Goal: Transaction & Acquisition: Purchase product/service

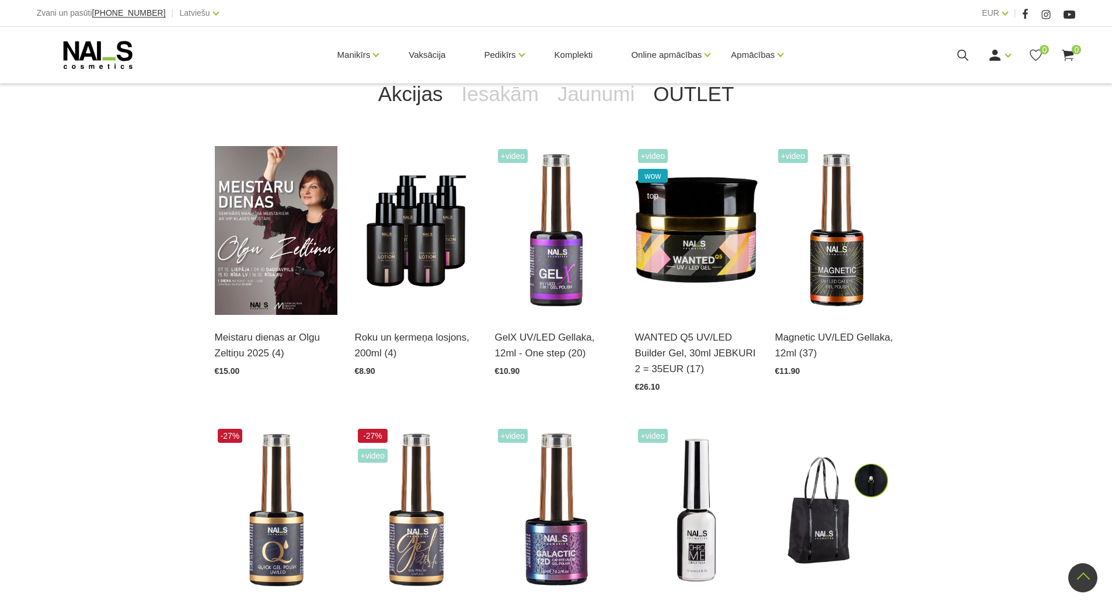
scroll to position [175, 0]
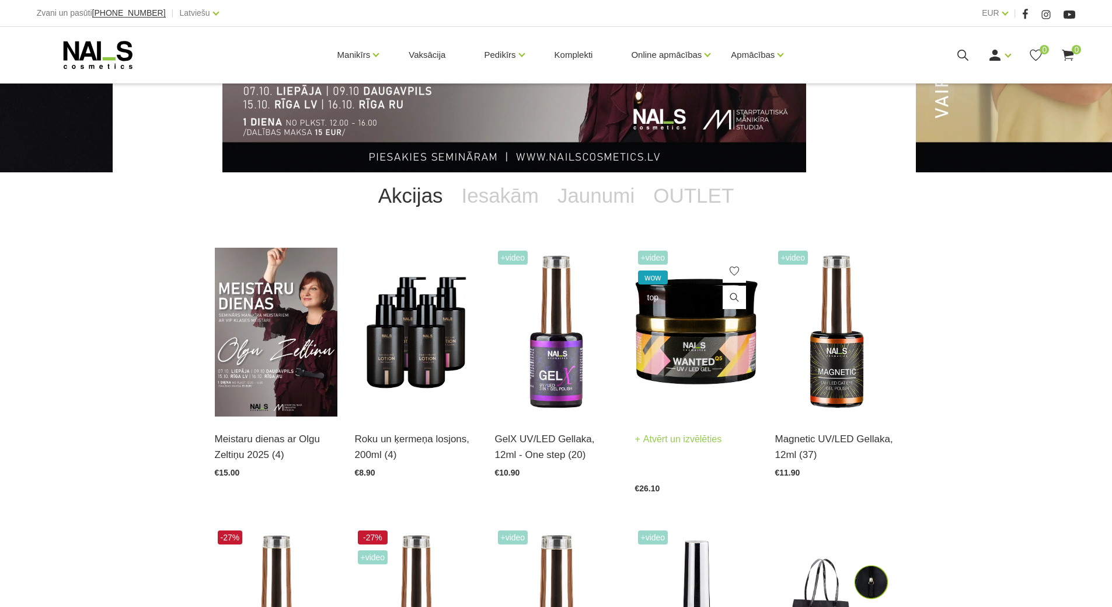
click at [660, 260] on span "+Video" at bounding box center [653, 257] width 30 height 14
click at [700, 349] on img at bounding box center [696, 332] width 123 height 169
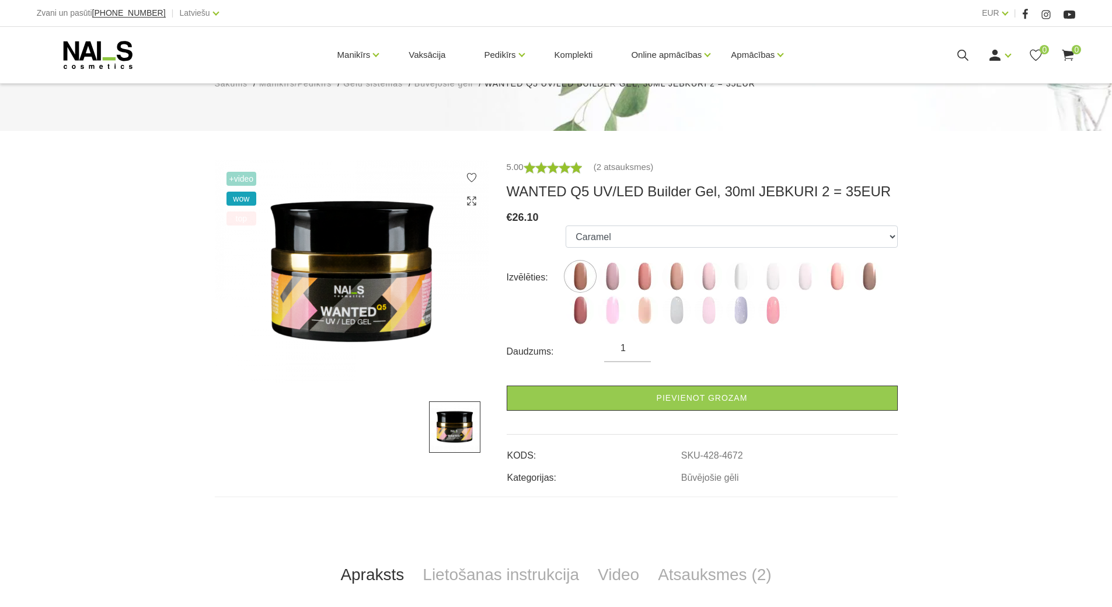
scroll to position [175, 0]
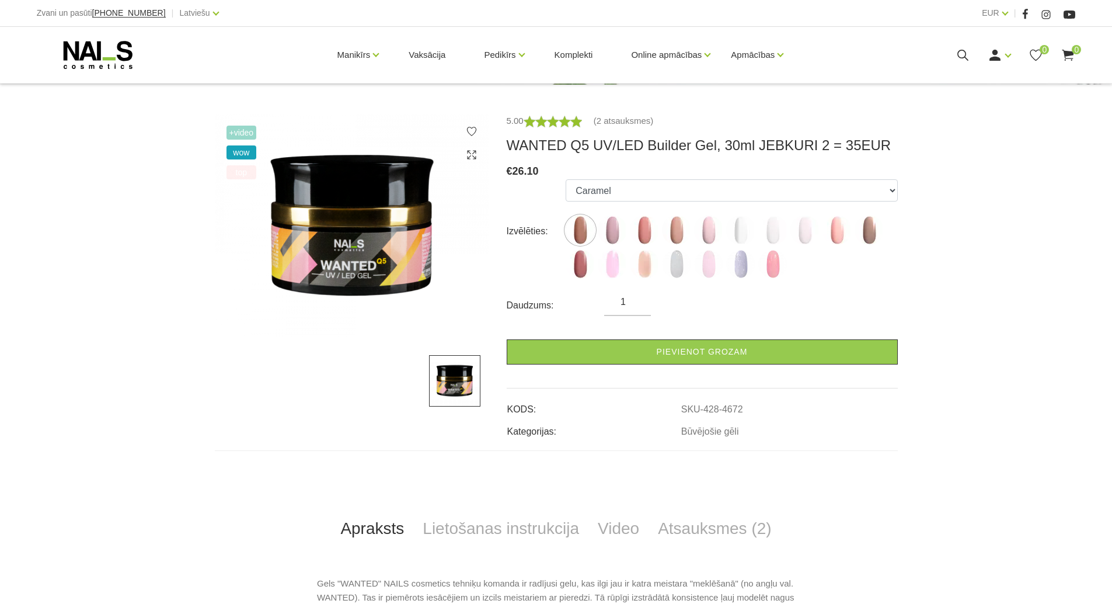
click at [412, 387] on div at bounding box center [352, 380] width 274 height 51
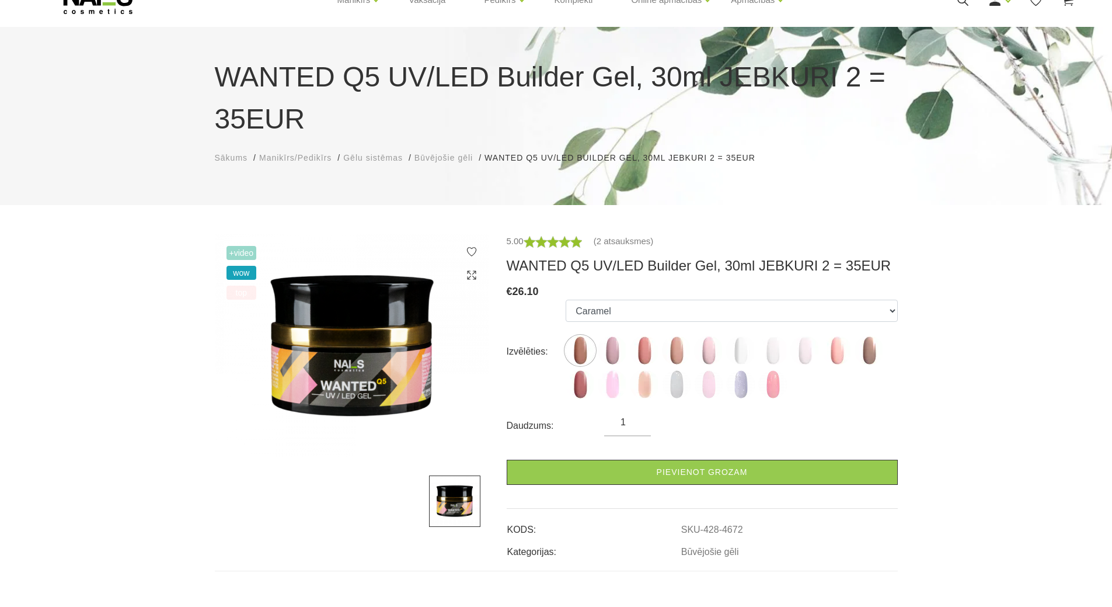
scroll to position [234, 0]
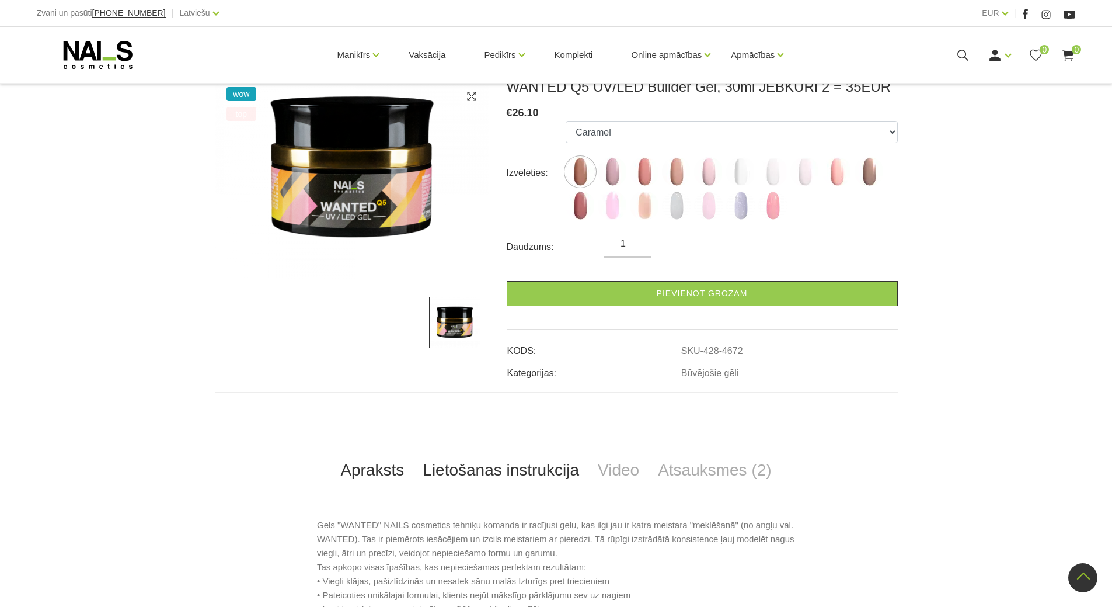
click at [532, 473] on link "Lietošanas instrukcija" at bounding box center [500, 470] width 175 height 39
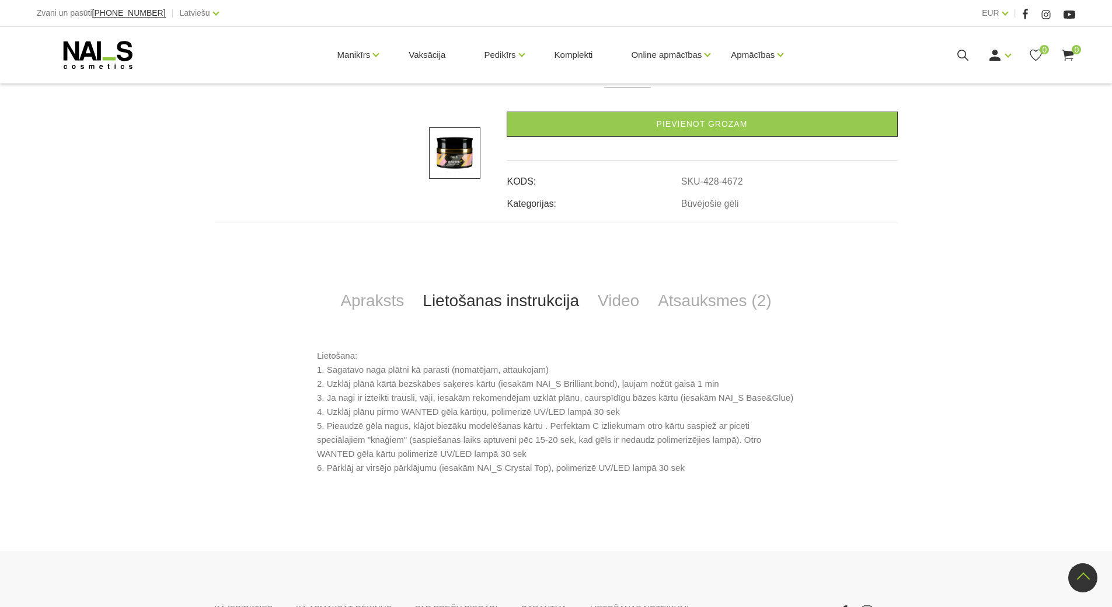
scroll to position [521, 0]
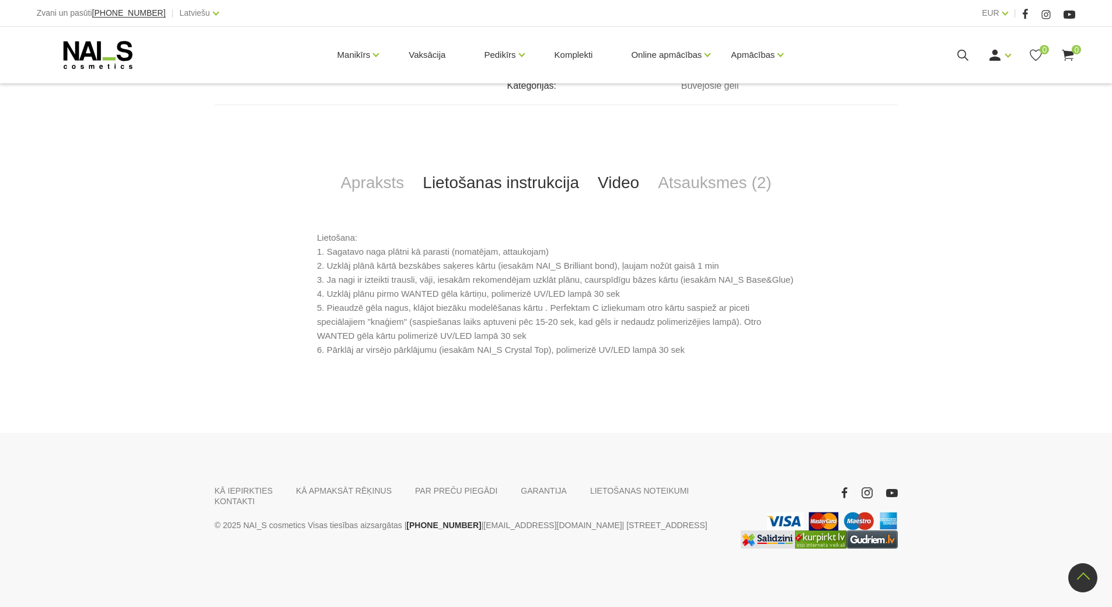
click at [611, 182] on link "Video" at bounding box center [618, 182] width 60 height 39
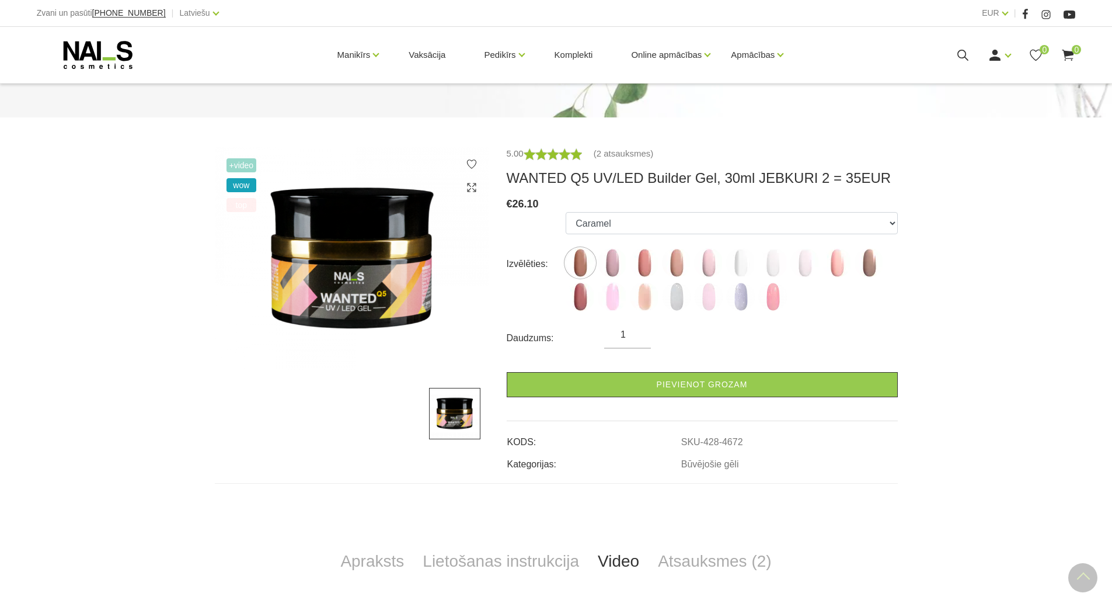
scroll to position [170, 0]
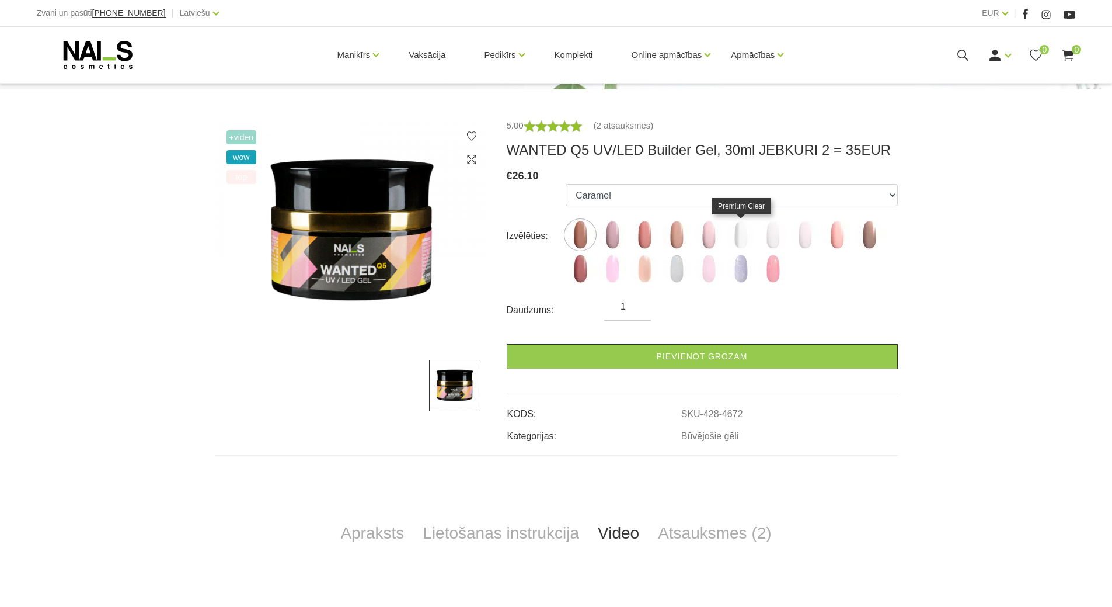
click at [739, 228] on img at bounding box center [740, 234] width 29 height 29
click at [771, 234] on img at bounding box center [772, 234] width 29 height 29
click at [802, 227] on img at bounding box center [804, 234] width 29 height 29
click at [749, 226] on img at bounding box center [740, 234] width 29 height 29
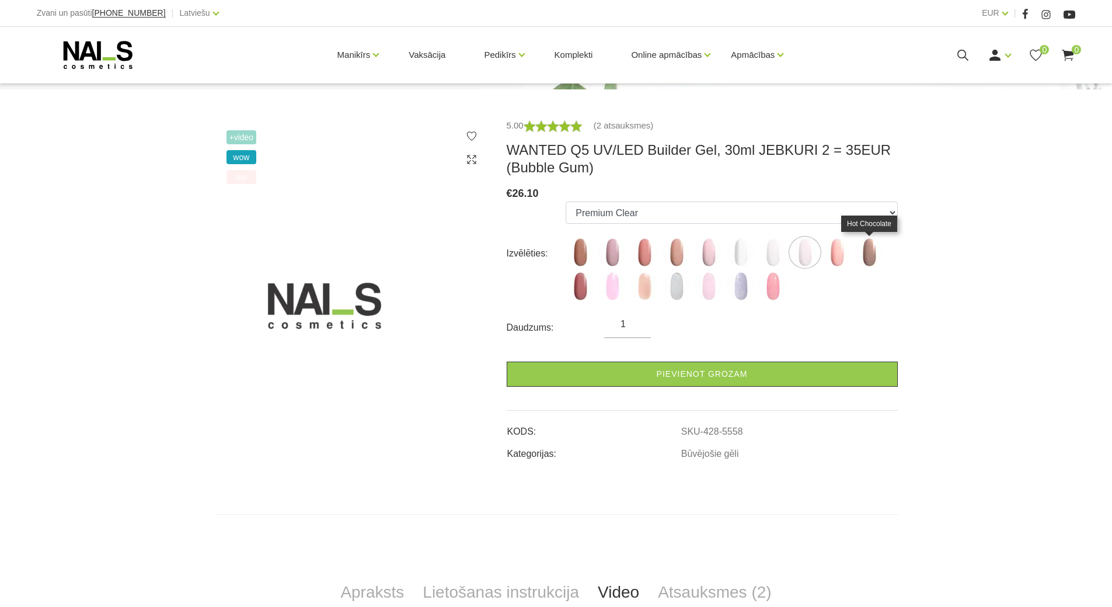
click at [865, 252] on img at bounding box center [869, 252] width 29 height 29
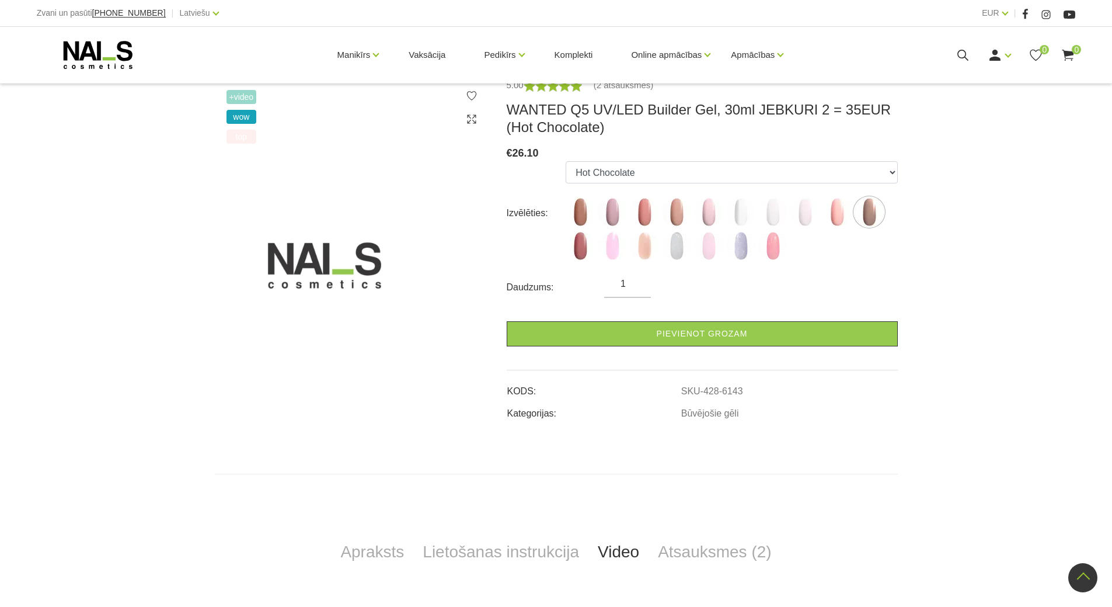
scroll to position [112, 0]
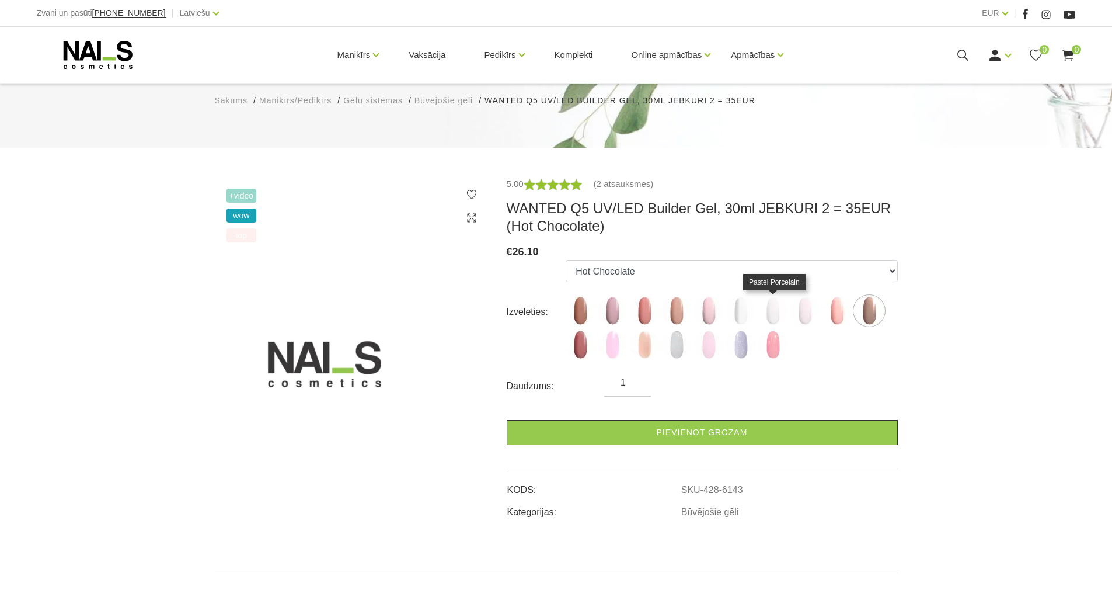
click at [774, 309] on img at bounding box center [772, 310] width 29 height 29
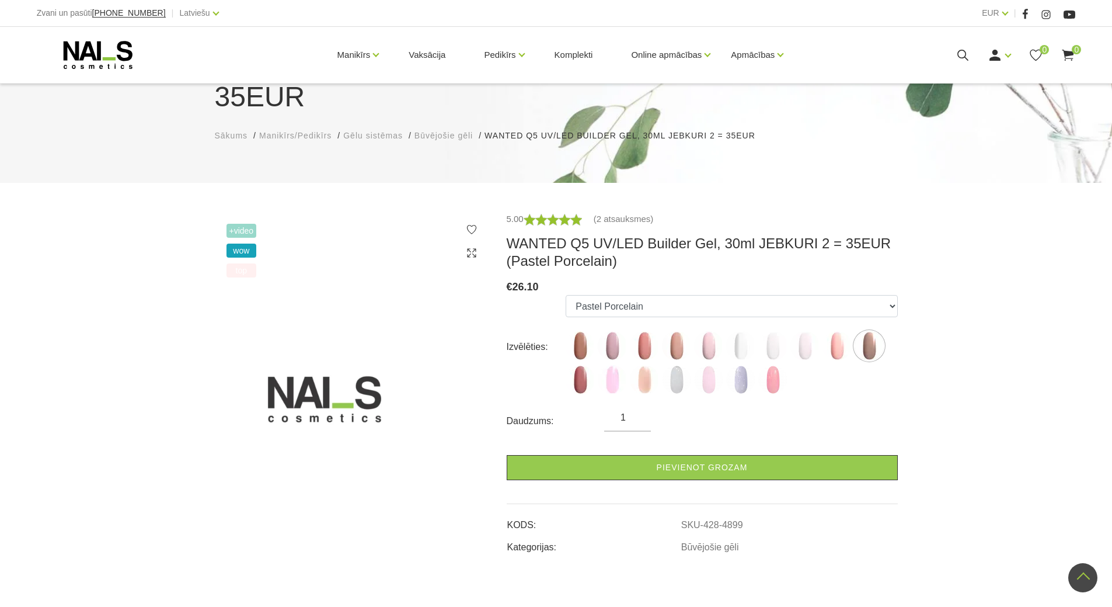
scroll to position [0, 0]
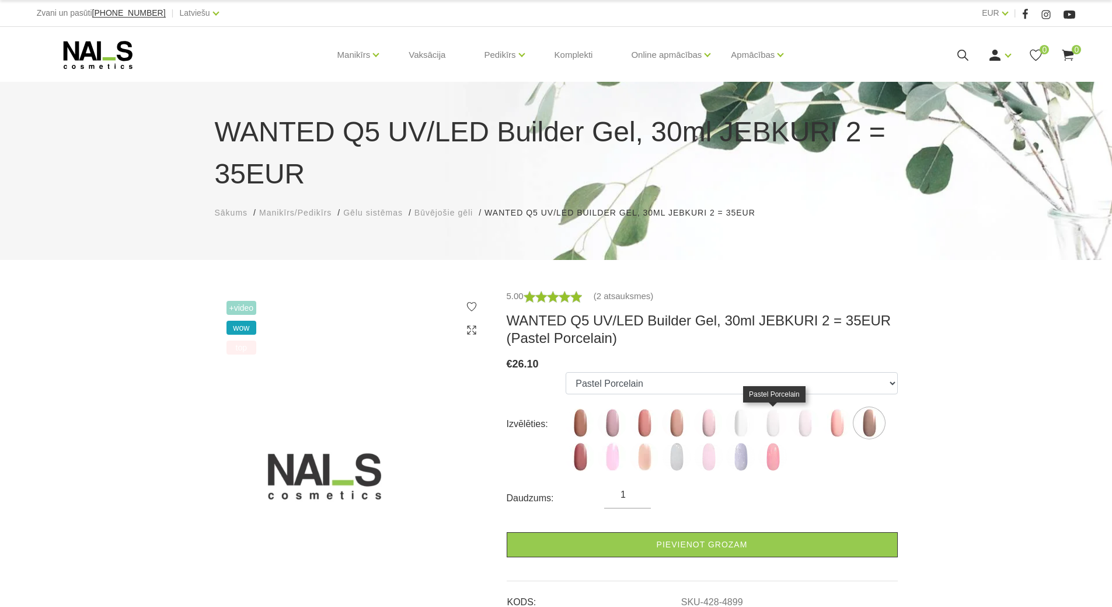
click at [772, 417] on img at bounding box center [772, 422] width 29 height 29
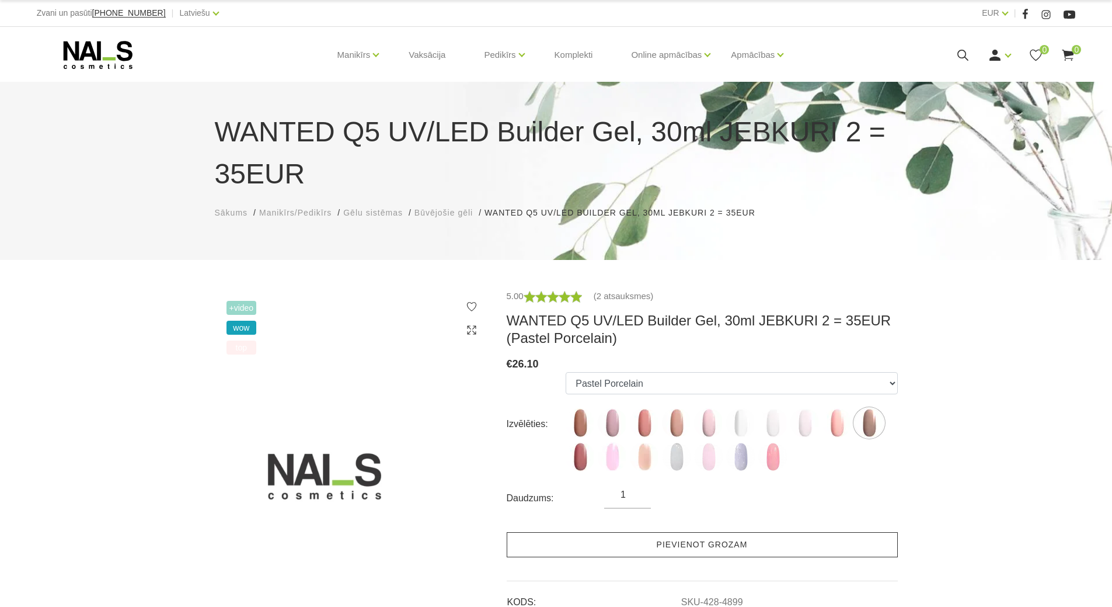
click at [647, 549] on link "Pievienot grozam" at bounding box center [702, 544] width 391 height 25
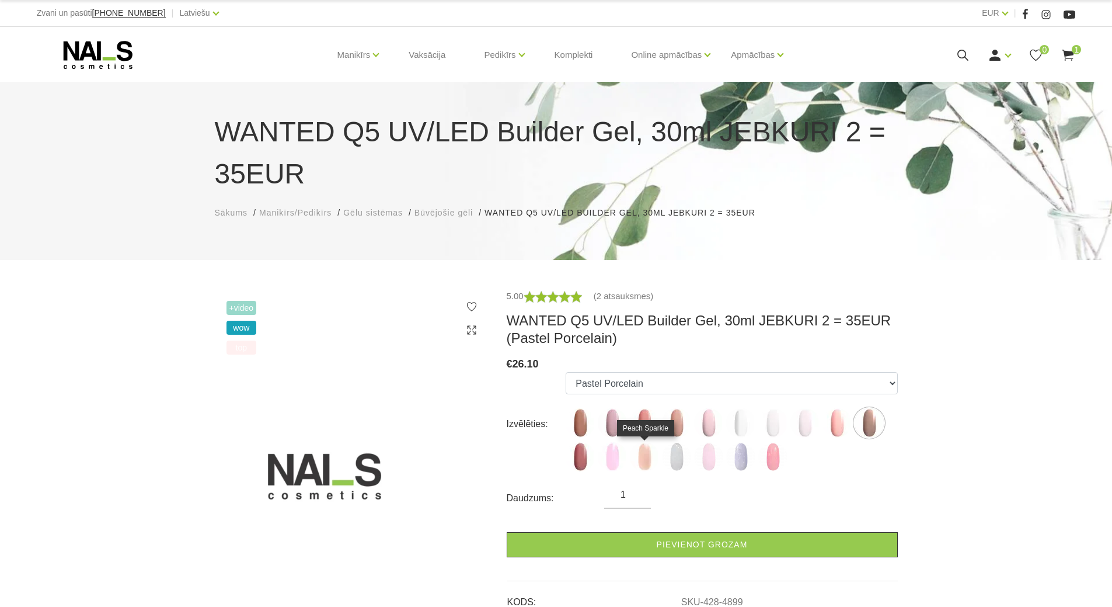
click at [654, 455] on img at bounding box center [644, 456] width 29 height 29
select select "6169"
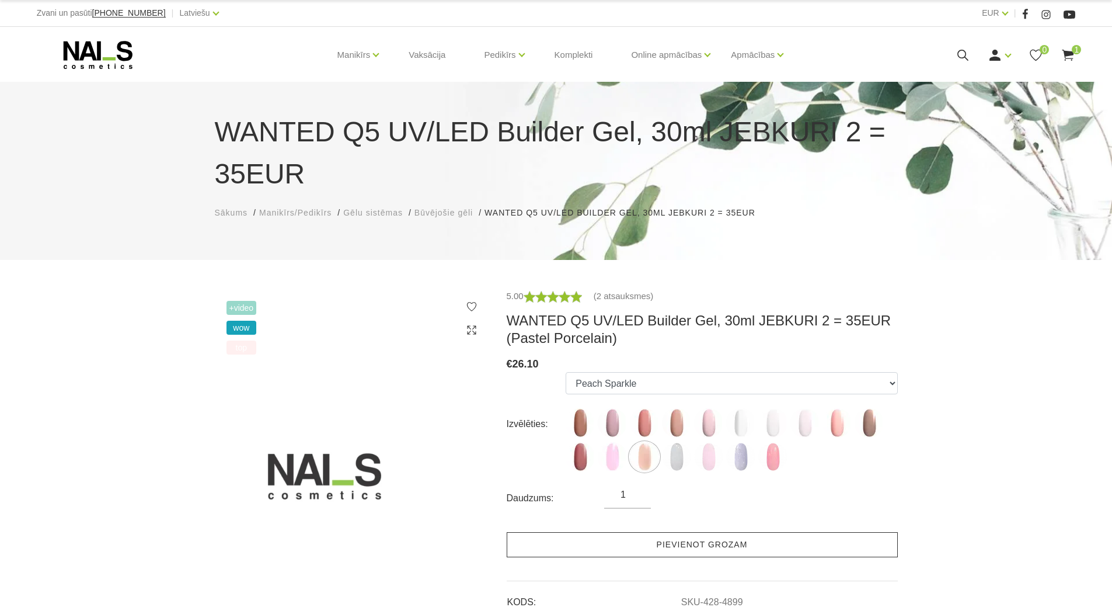
click at [658, 549] on link "Pievienot grozam" at bounding box center [702, 544] width 391 height 25
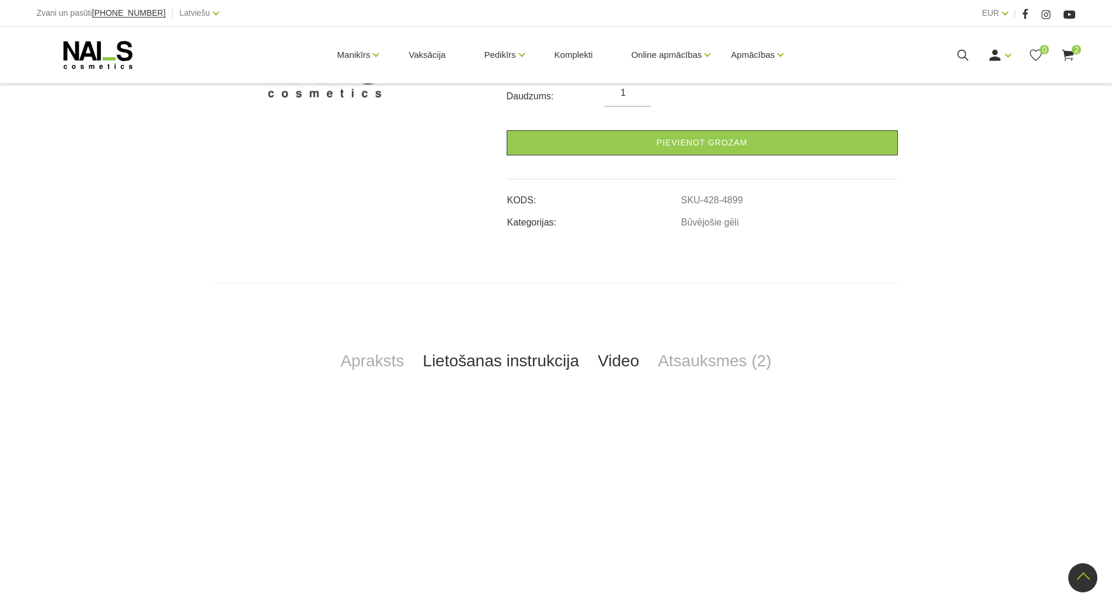
scroll to position [467, 0]
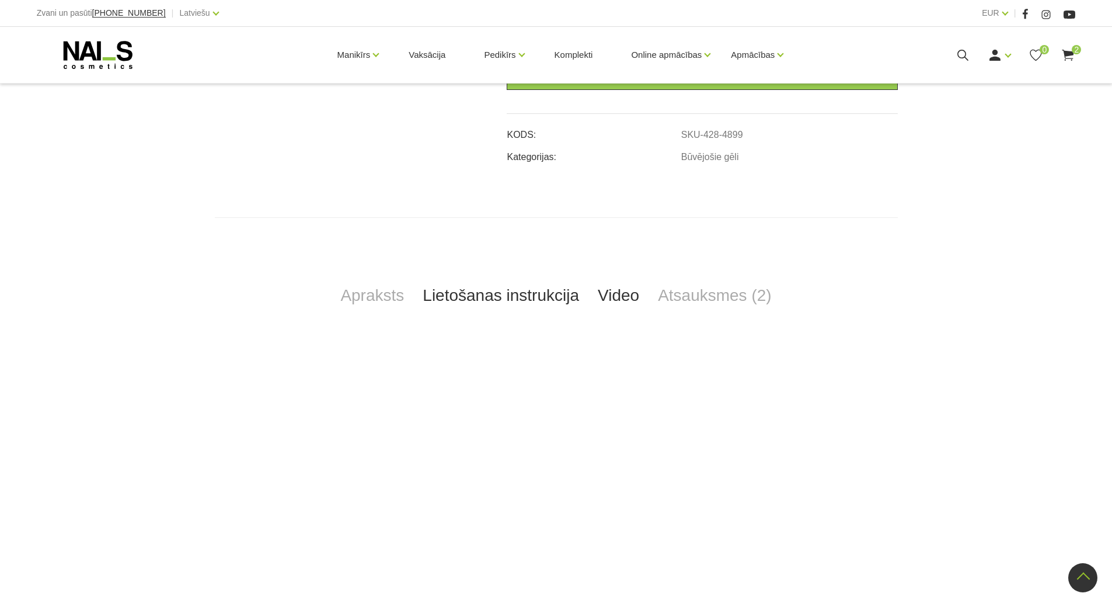
click at [512, 299] on link "Lietošanas instrukcija" at bounding box center [500, 295] width 175 height 39
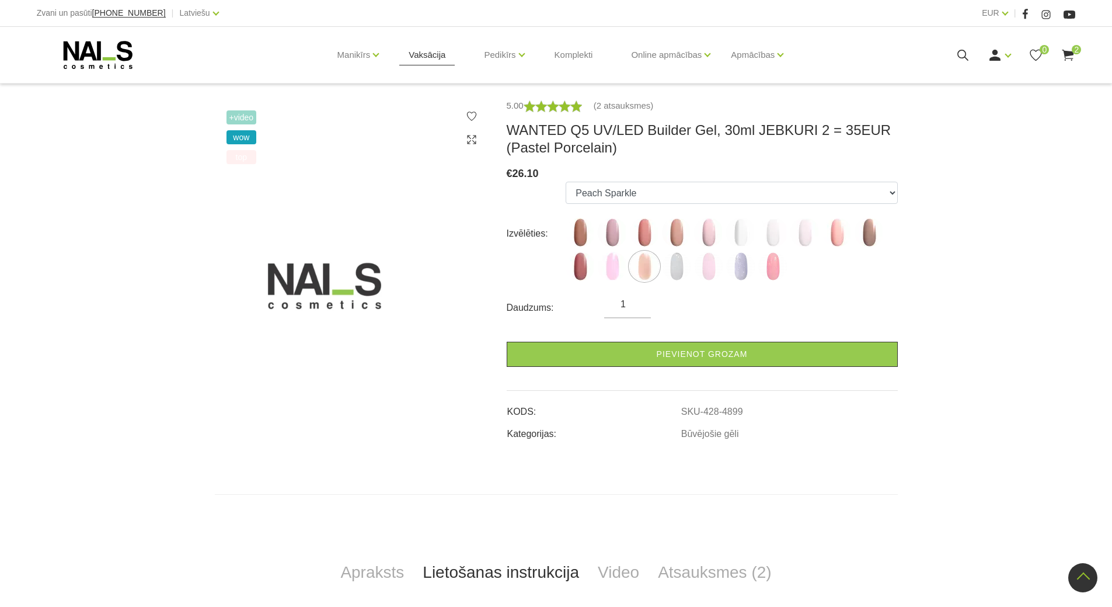
scroll to position [117, 0]
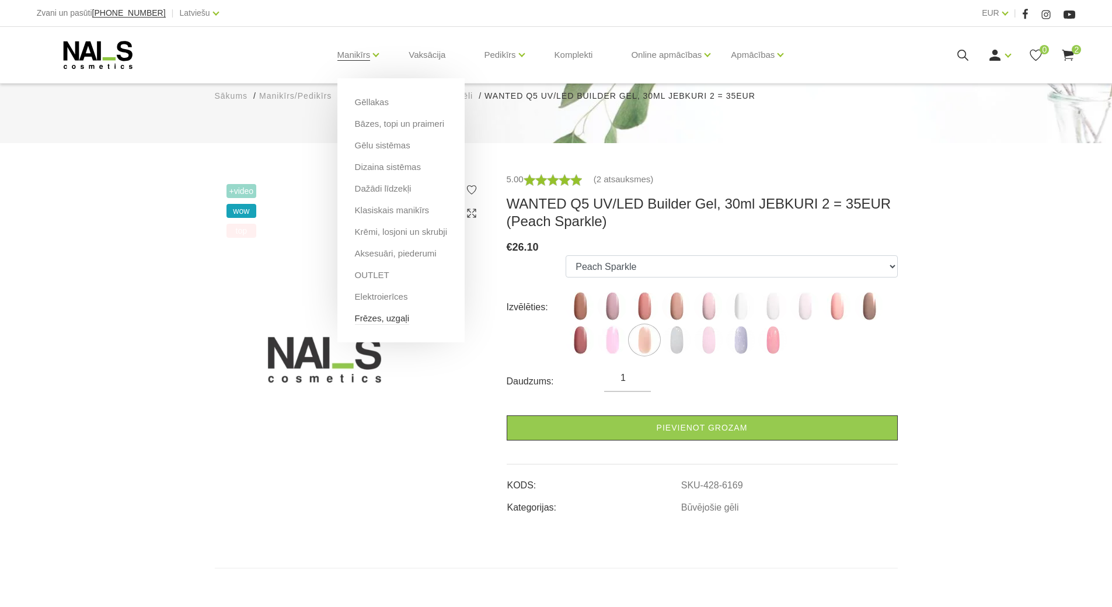
click at [388, 316] on link "Frēzes, uzgaļi" at bounding box center [382, 318] width 54 height 13
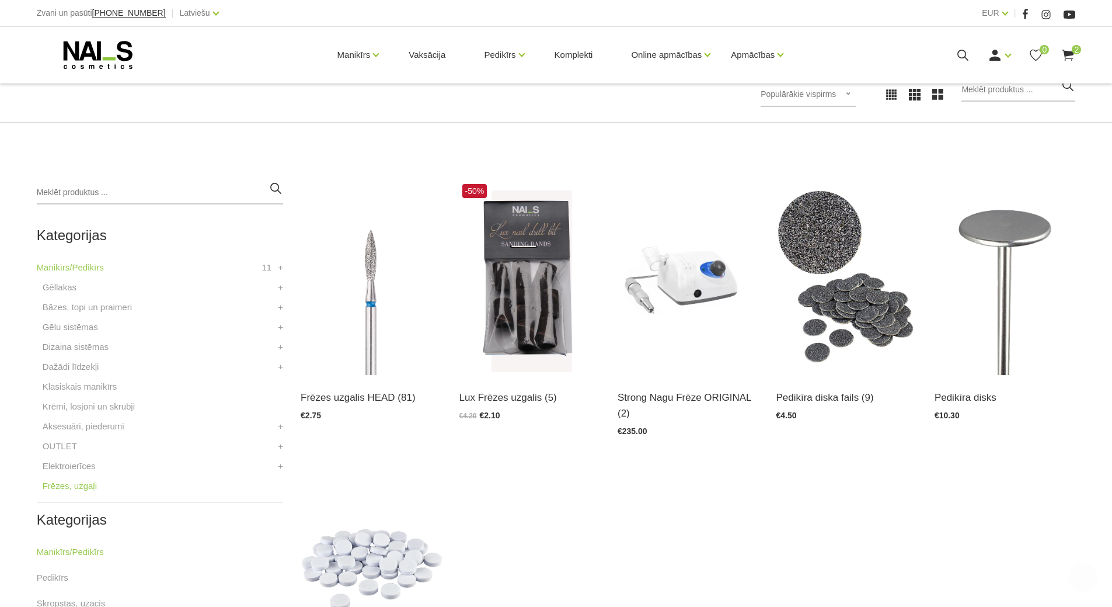
scroll to position [292, 0]
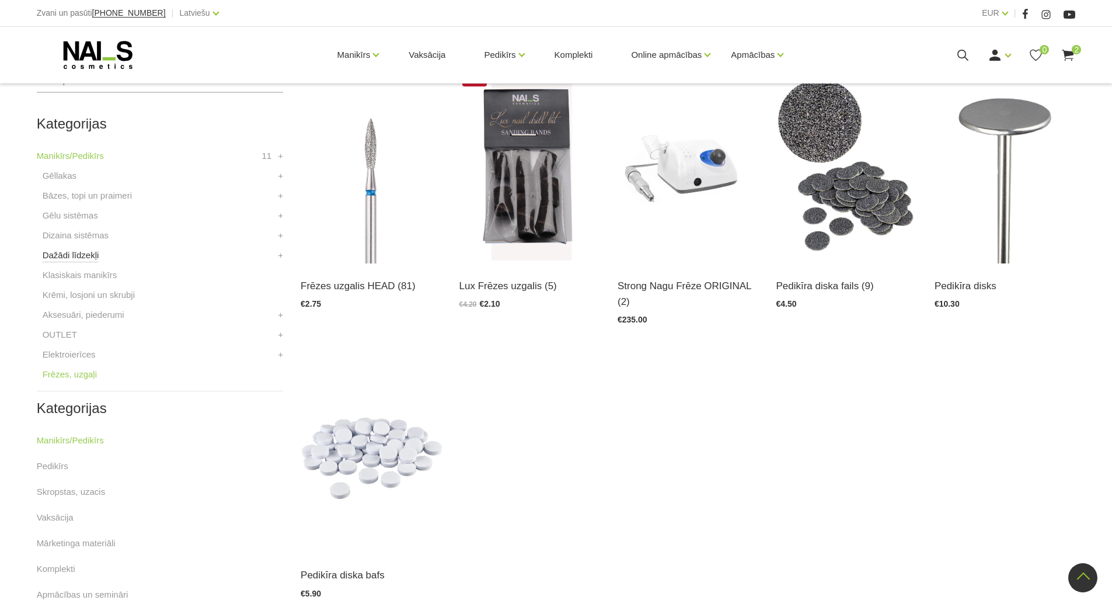
click at [81, 252] on link "Dažādi līdzekļi" at bounding box center [71, 255] width 57 height 14
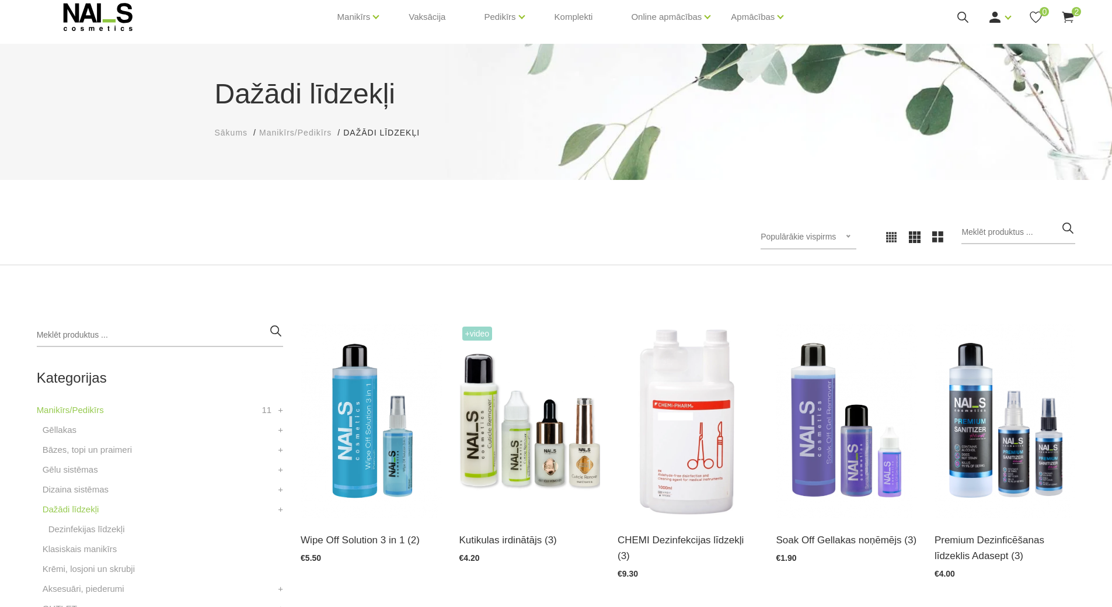
scroll to position [58, 0]
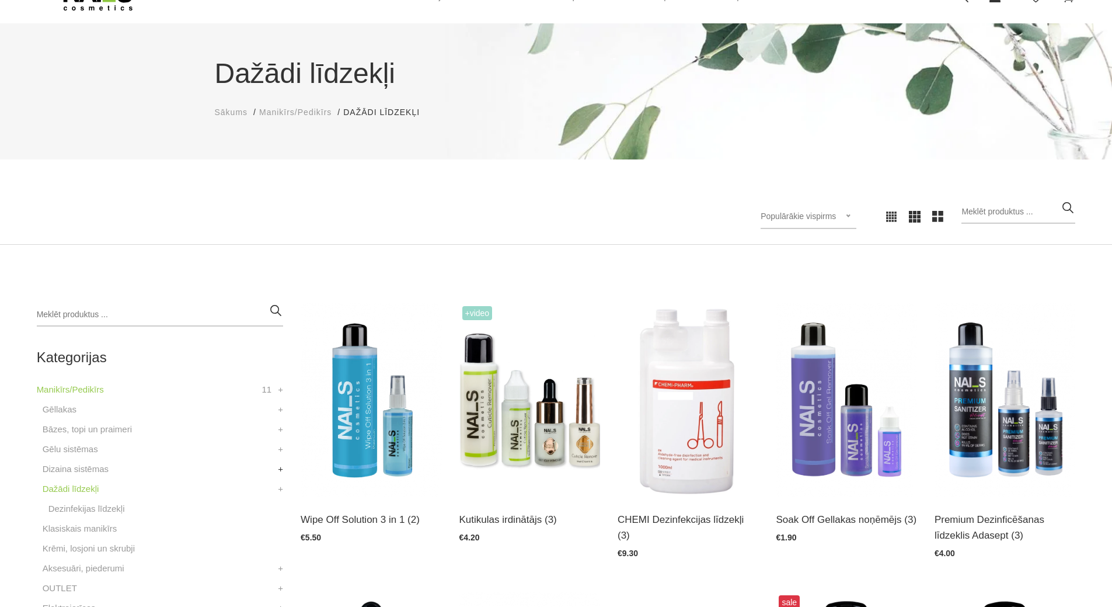
click at [278, 467] on link "+" at bounding box center [280, 469] width 5 height 14
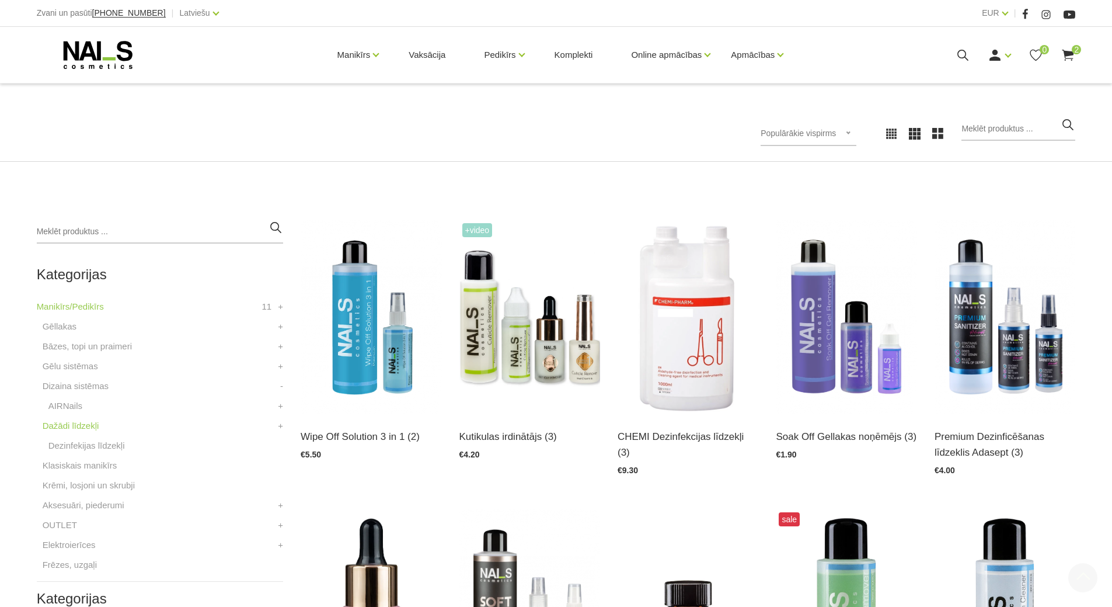
scroll to position [292, 0]
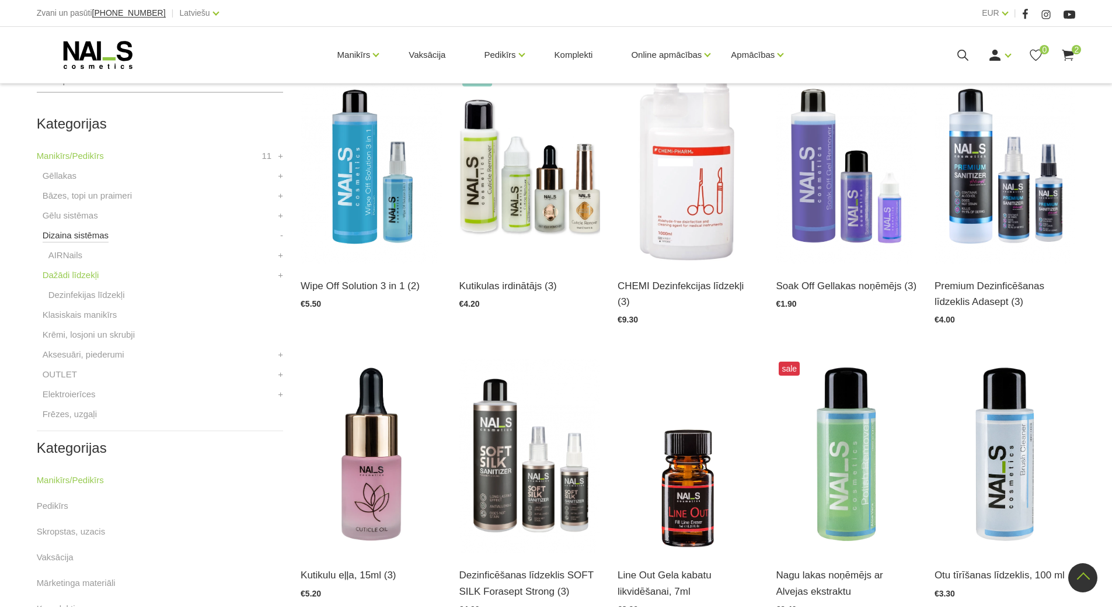
click at [84, 238] on link "Dizaina sistēmas" at bounding box center [76, 235] width 66 height 14
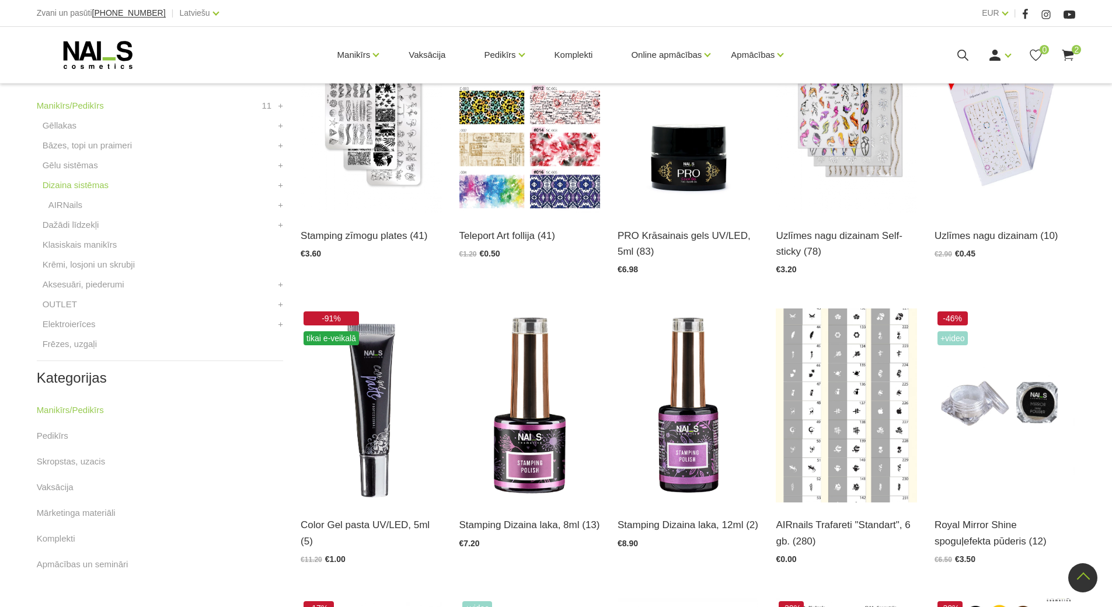
scroll to position [350, 0]
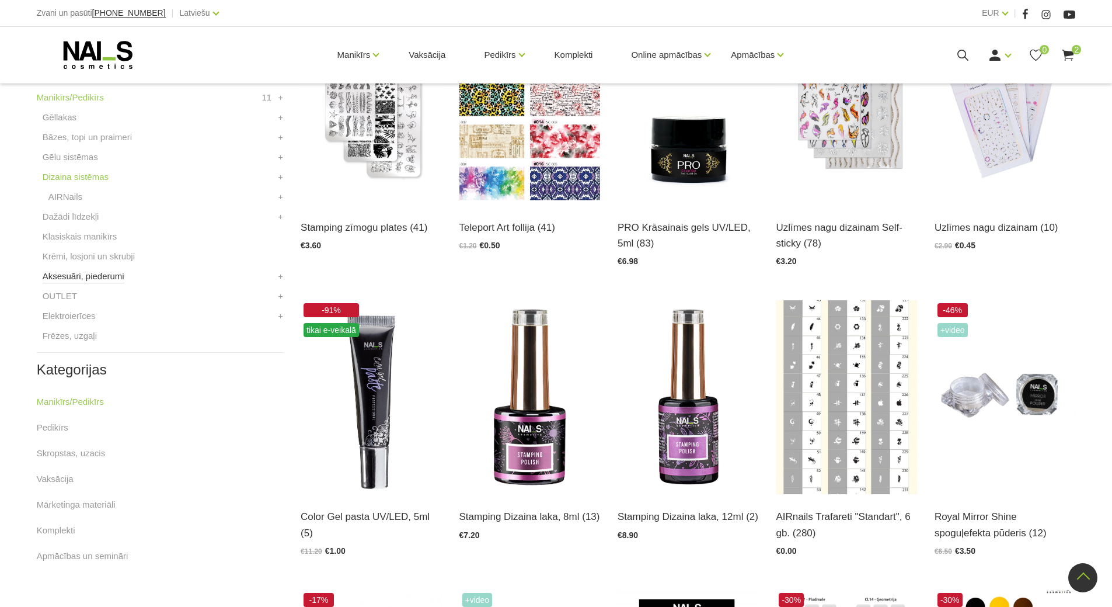
click at [81, 278] on link "Aksesuāri, piederumi" at bounding box center [84, 276] width 82 height 14
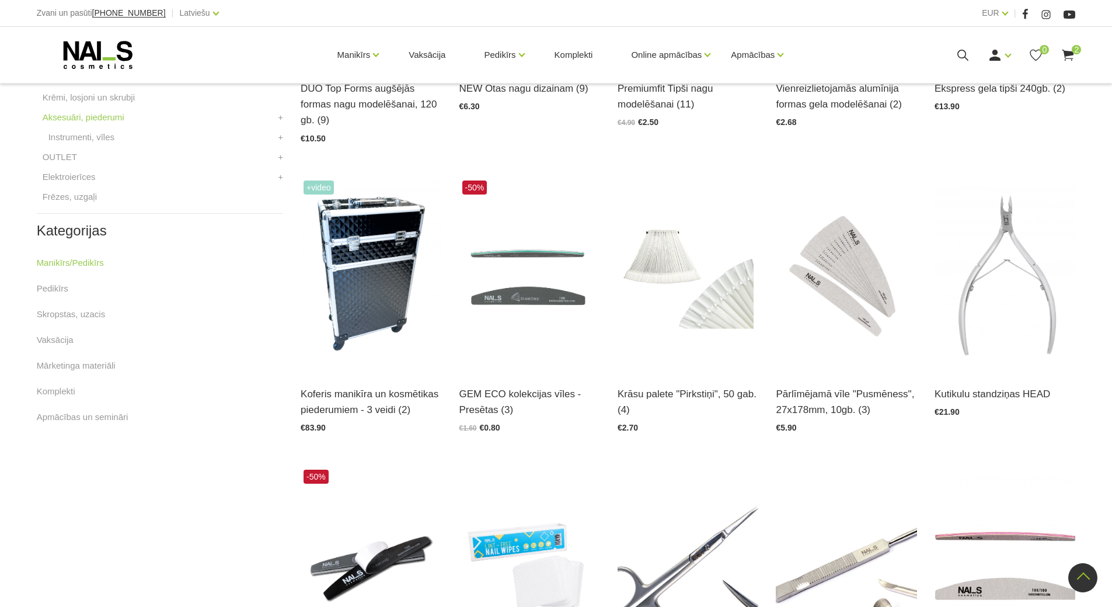
scroll to position [409, 0]
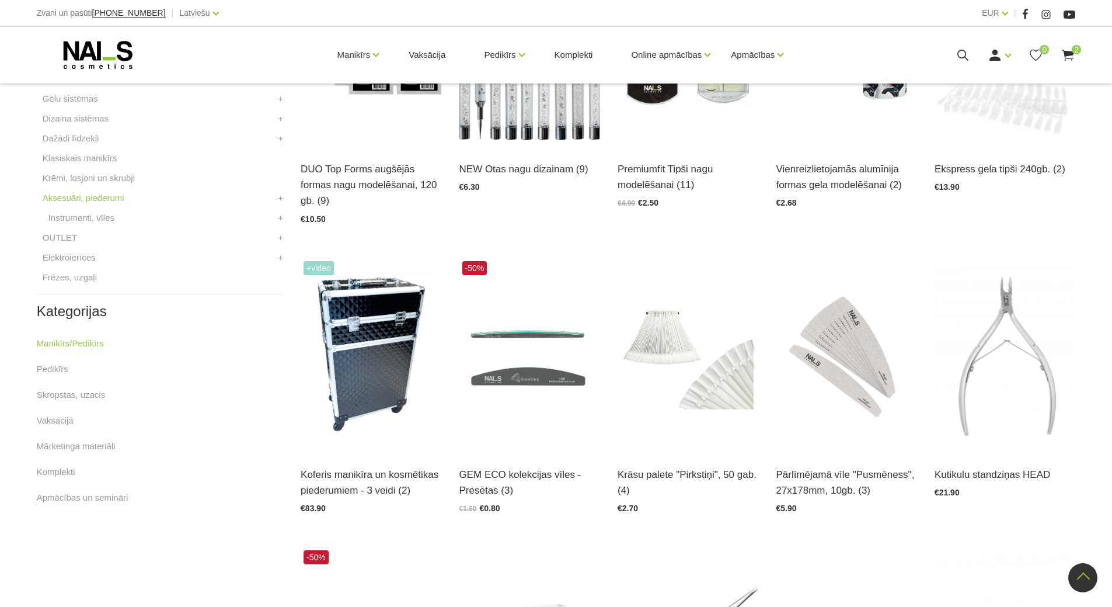
click at [281, 200] on link "+" at bounding box center [280, 198] width 5 height 14
click at [281, 200] on link "-" at bounding box center [281, 198] width 3 height 14
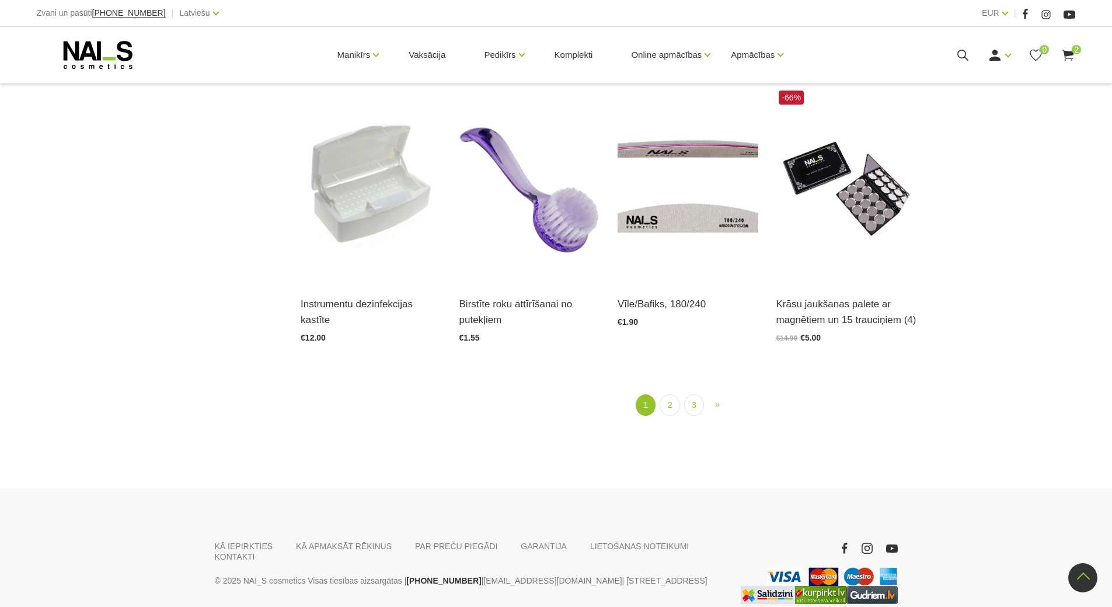
scroll to position [1502, 0]
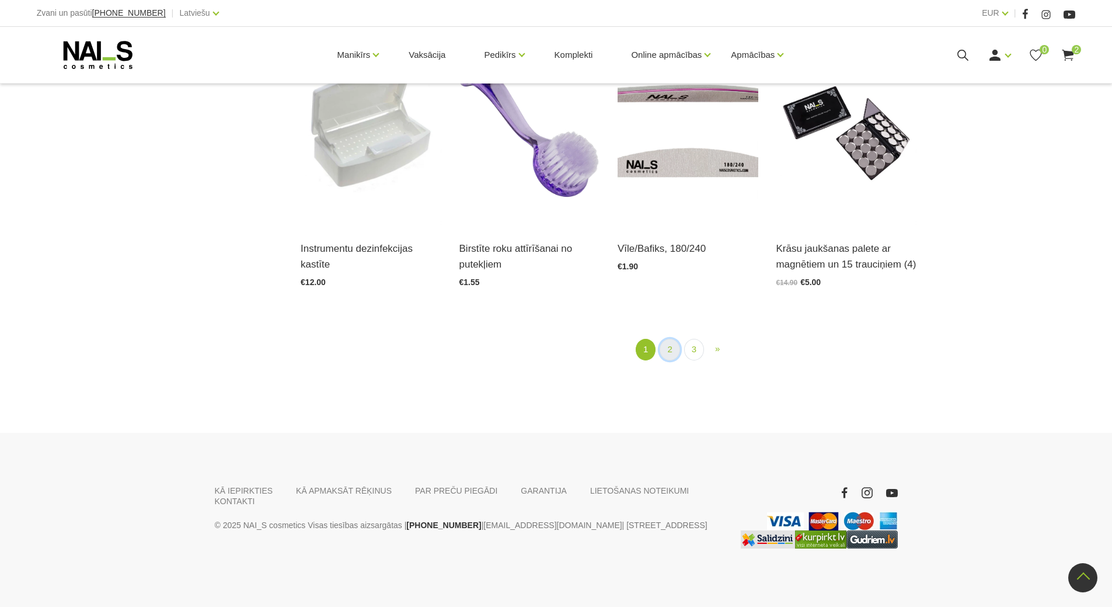
click at [667, 347] on link "2" at bounding box center [670, 350] width 20 height 22
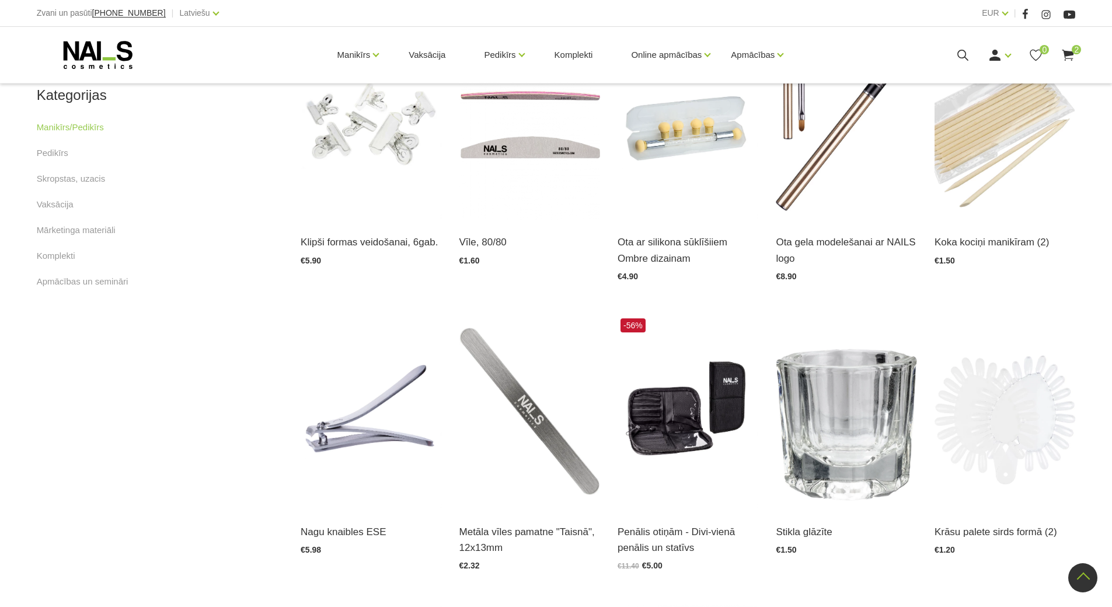
scroll to position [647, 0]
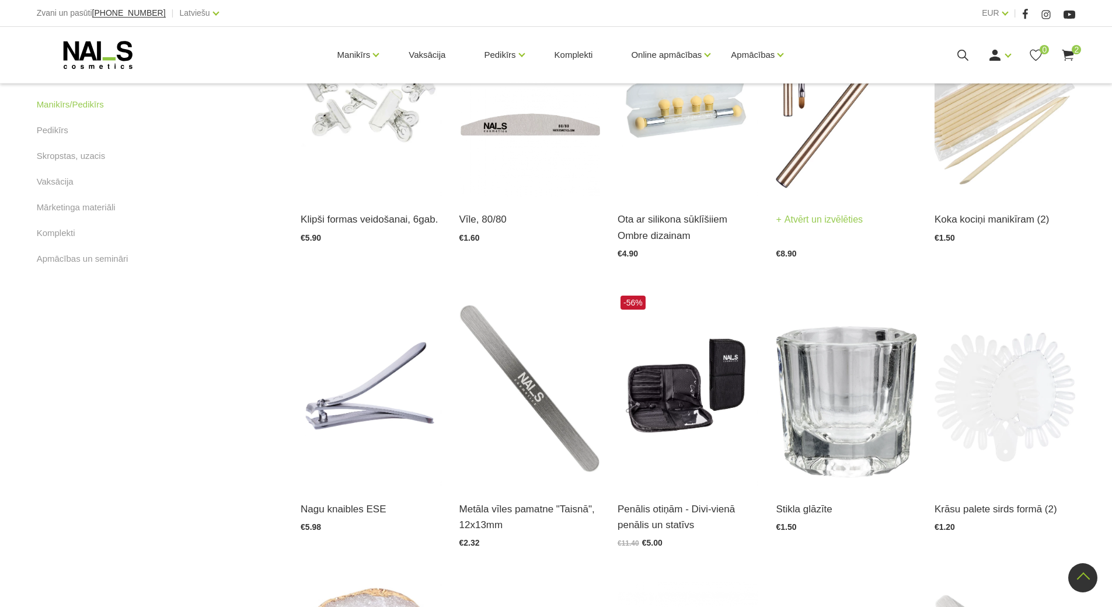
click at [807, 215] on link "Atvērt un izvēlēties" at bounding box center [819, 219] width 87 height 16
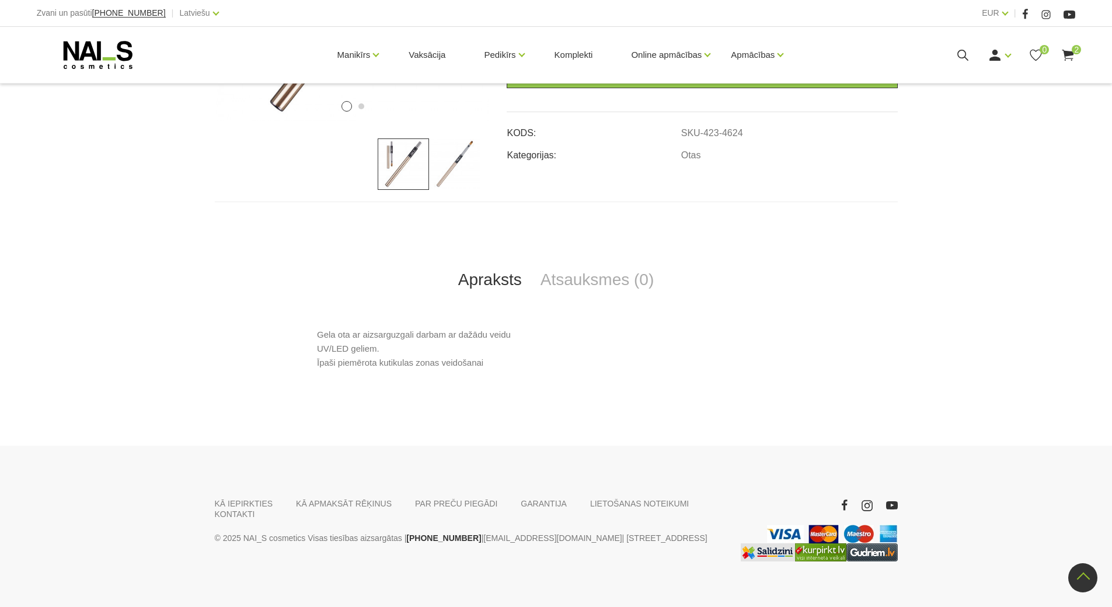
scroll to position [350, 0]
click at [1076, 49] on span "2" at bounding box center [1076, 49] width 9 height 9
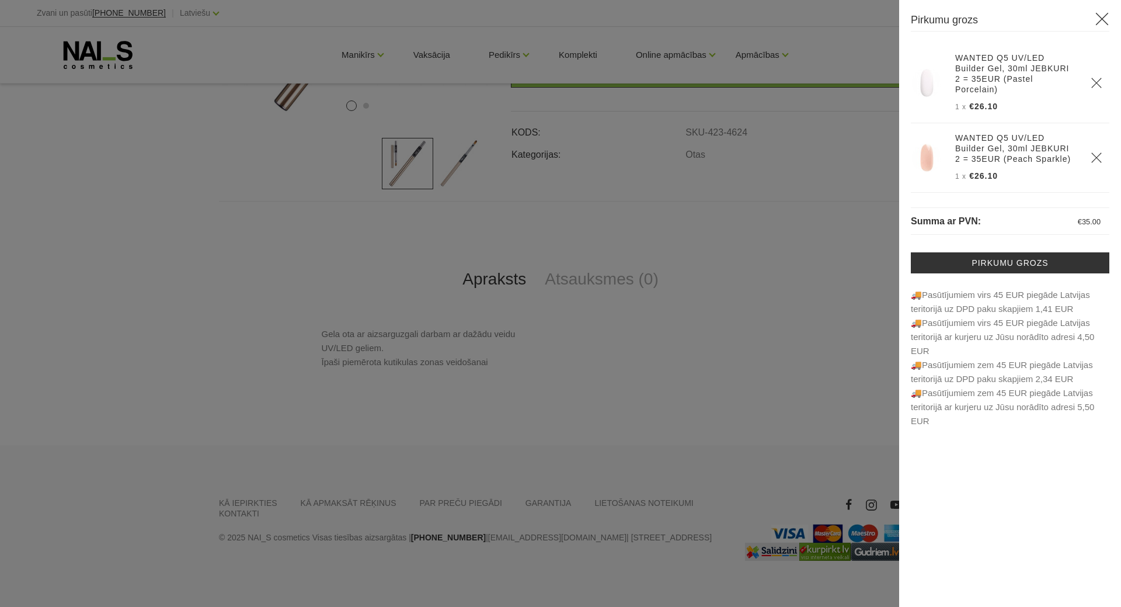
click at [1103, 18] on icon at bounding box center [1102, 19] width 15 height 15
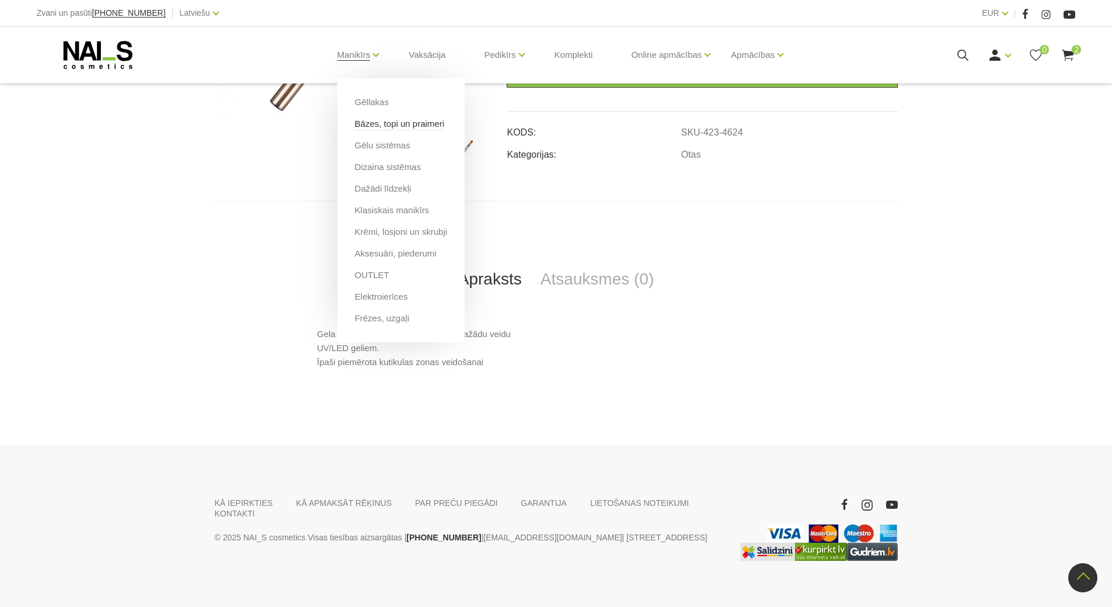
click at [404, 121] on link "Bāzes, topi un praimeri" at bounding box center [399, 123] width 89 height 13
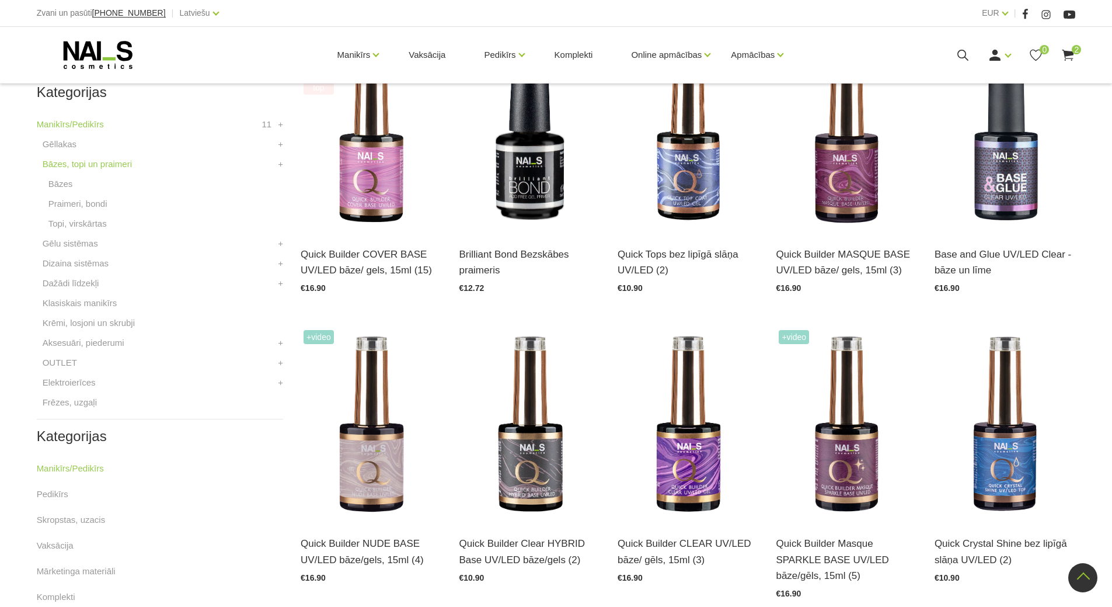
scroll to position [467, 0]
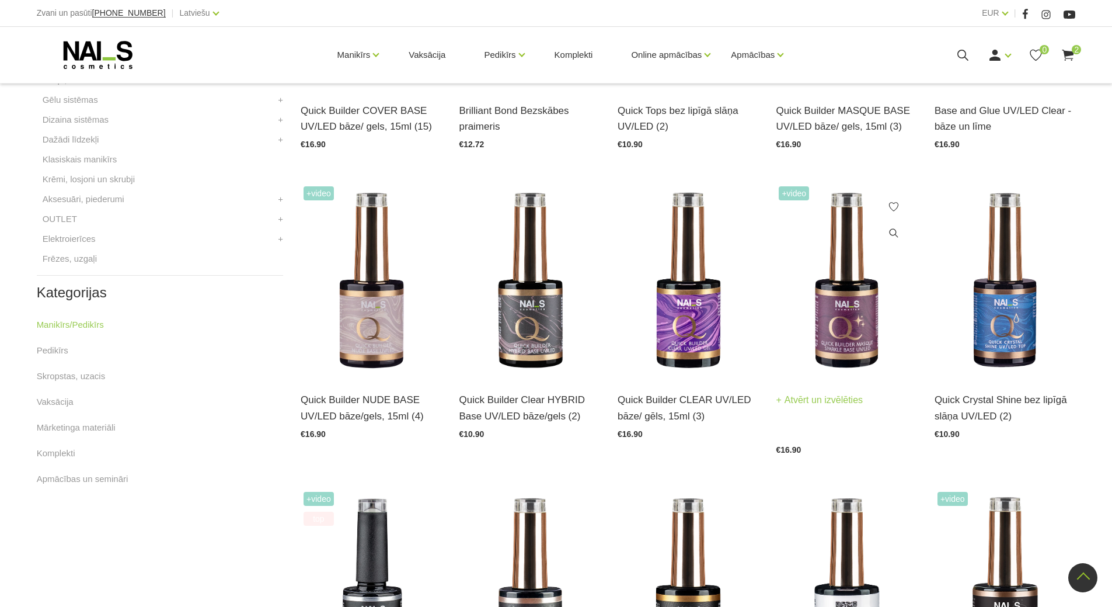
click at [847, 361] on img at bounding box center [846, 280] width 141 height 194
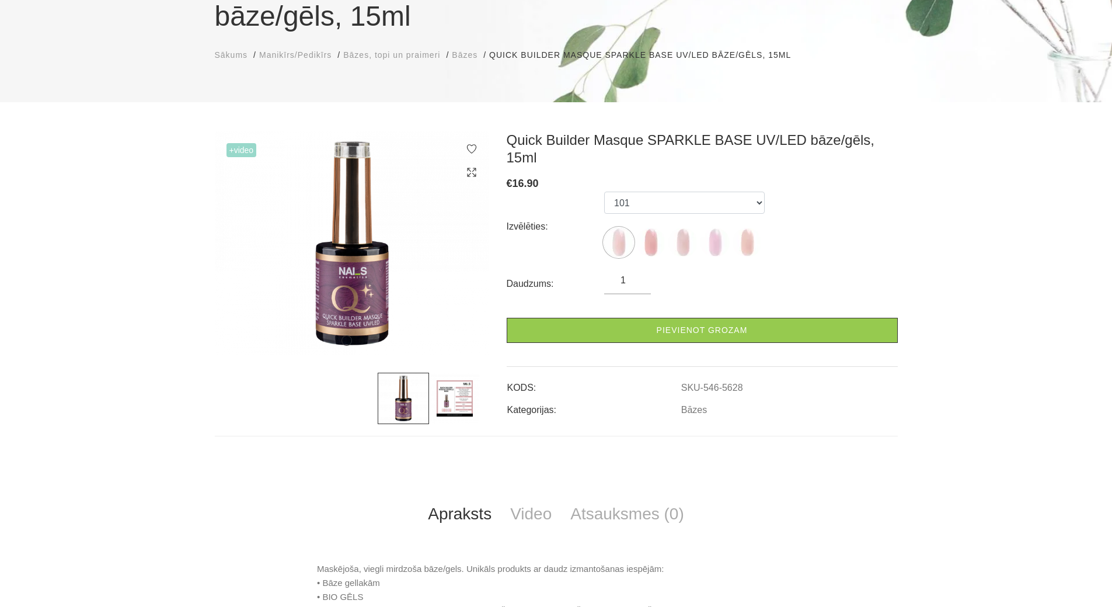
scroll to position [175, 0]
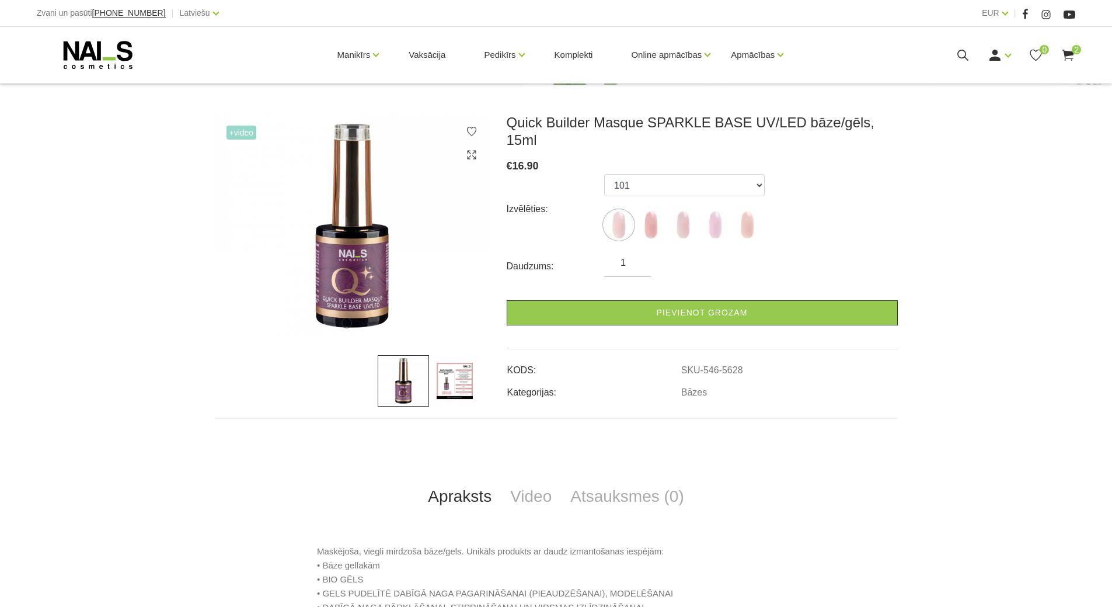
click at [445, 385] on img at bounding box center [454, 380] width 51 height 51
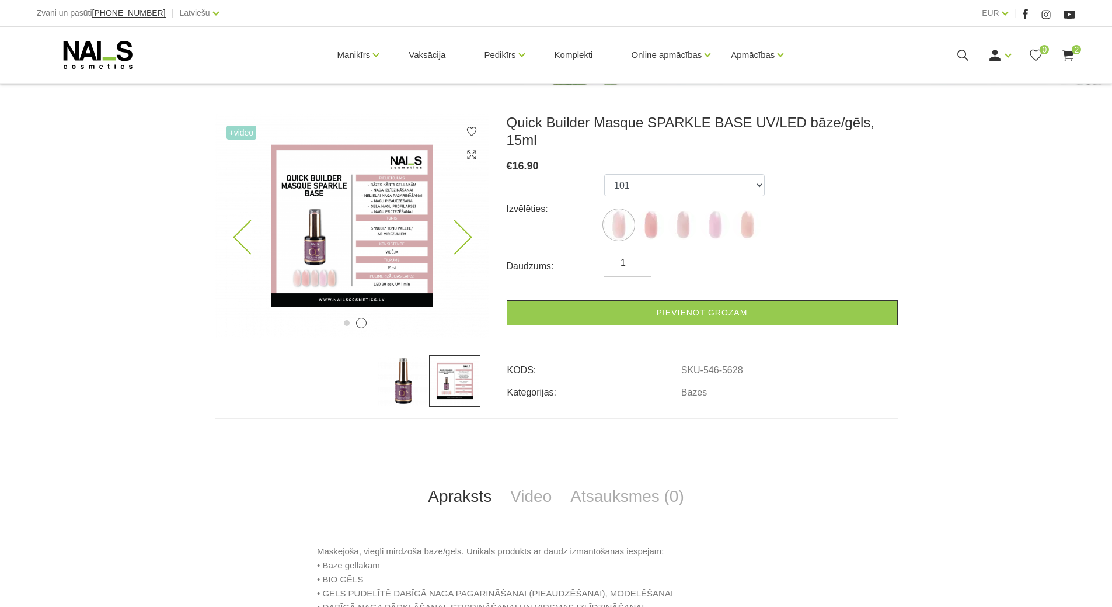
click at [393, 248] on img at bounding box center [352, 226] width 274 height 224
click at [365, 227] on img at bounding box center [352, 226] width 274 height 224
click at [685, 212] on img at bounding box center [682, 224] width 29 height 29
click at [461, 241] on icon at bounding box center [454, 237] width 34 height 34
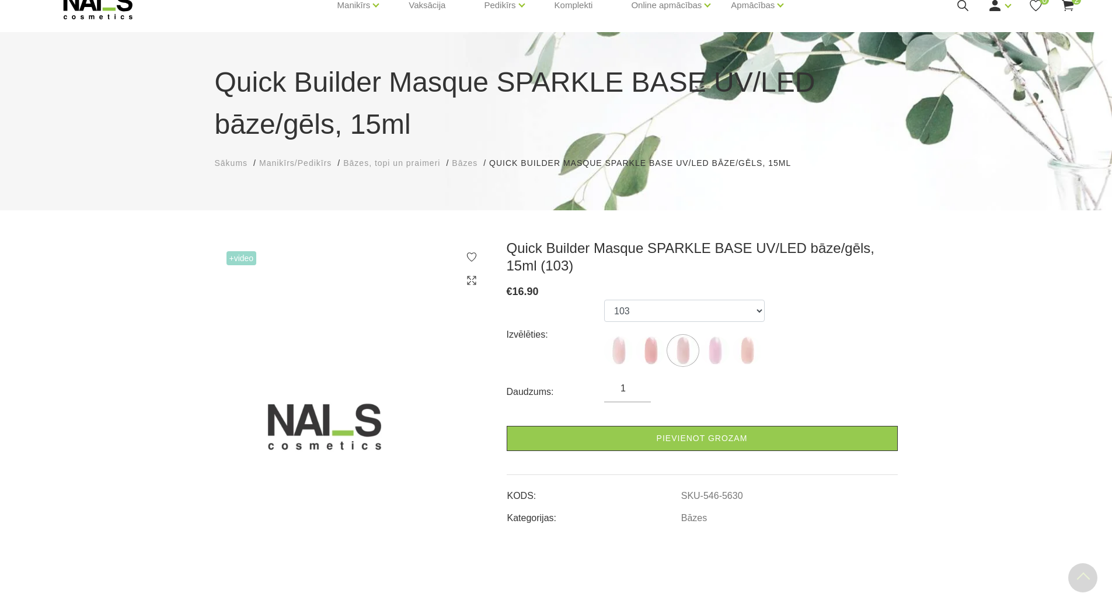
scroll to position [0, 0]
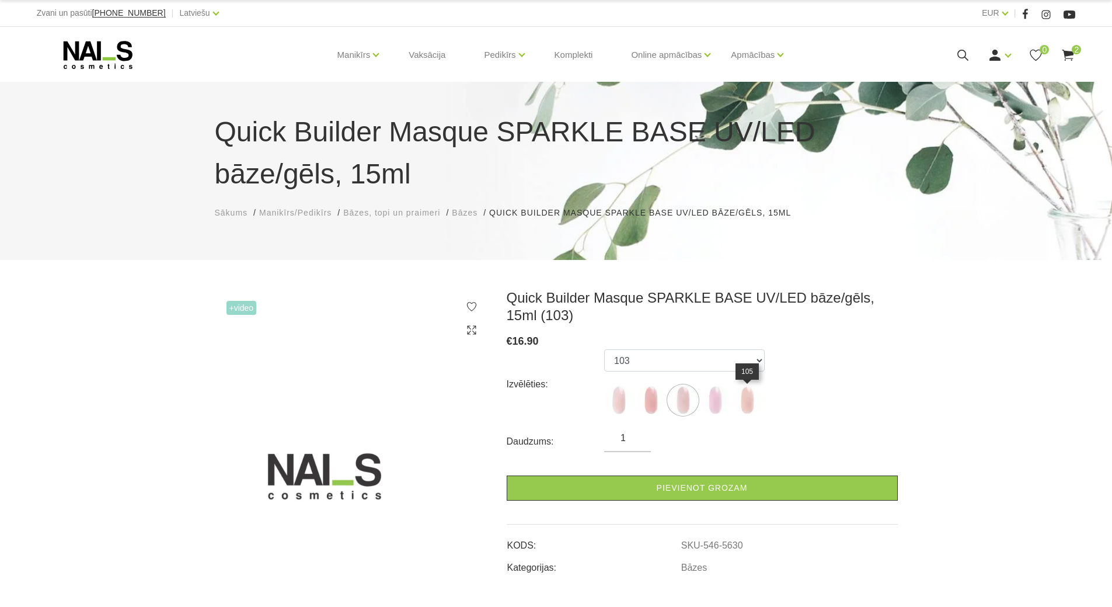
click at [746, 400] on img at bounding box center [747, 399] width 29 height 29
select select "6010"
click at [243, 311] on span "+Video" at bounding box center [242, 308] width 30 height 14
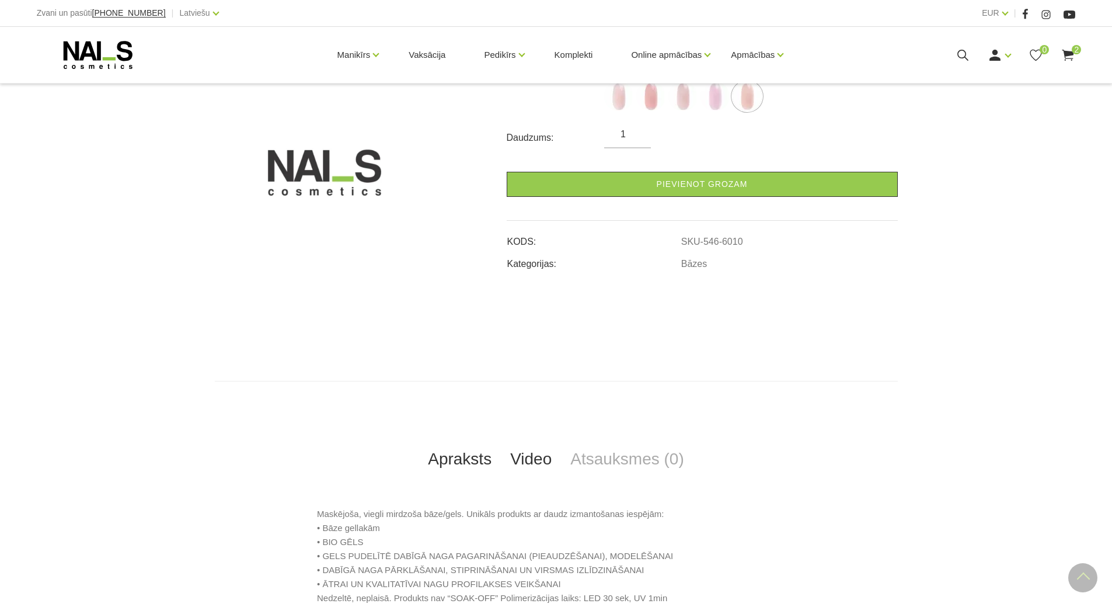
scroll to position [467, 0]
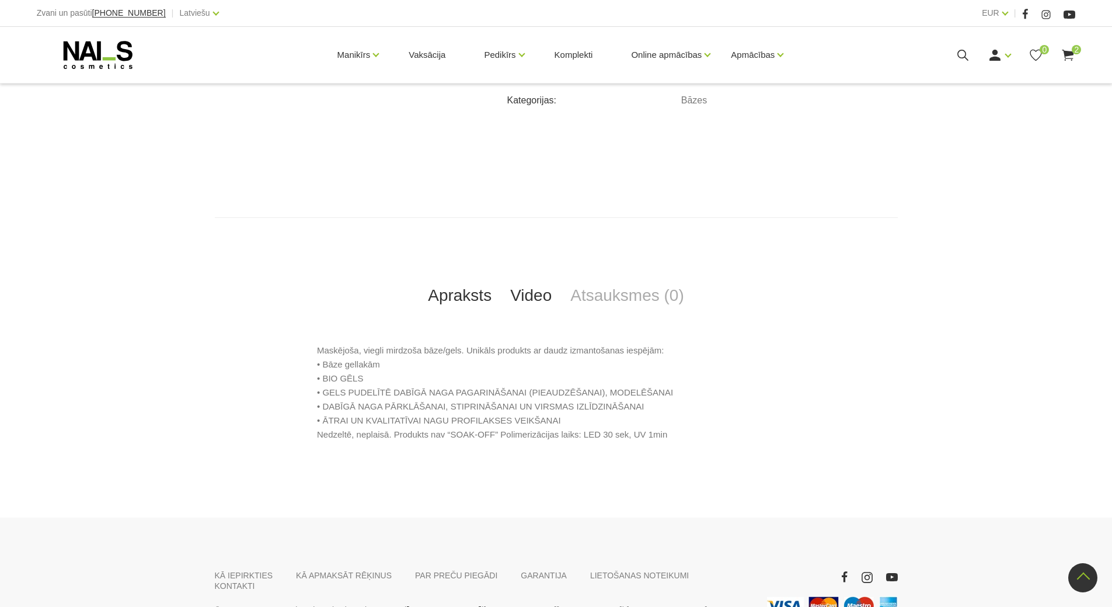
click at [537, 299] on link "Video" at bounding box center [531, 295] width 60 height 39
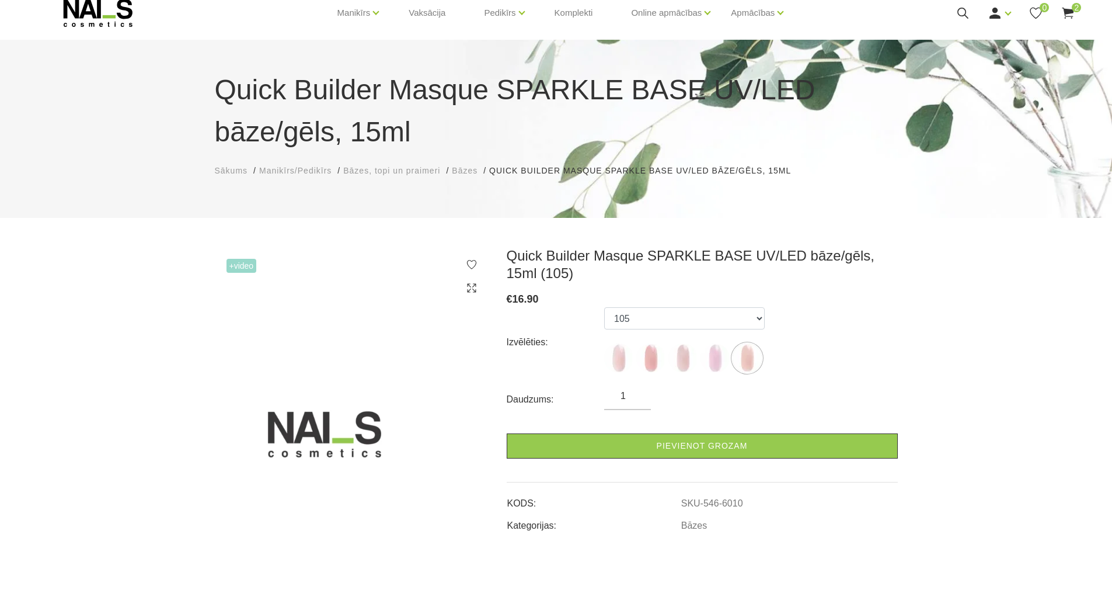
scroll to position [0, 0]
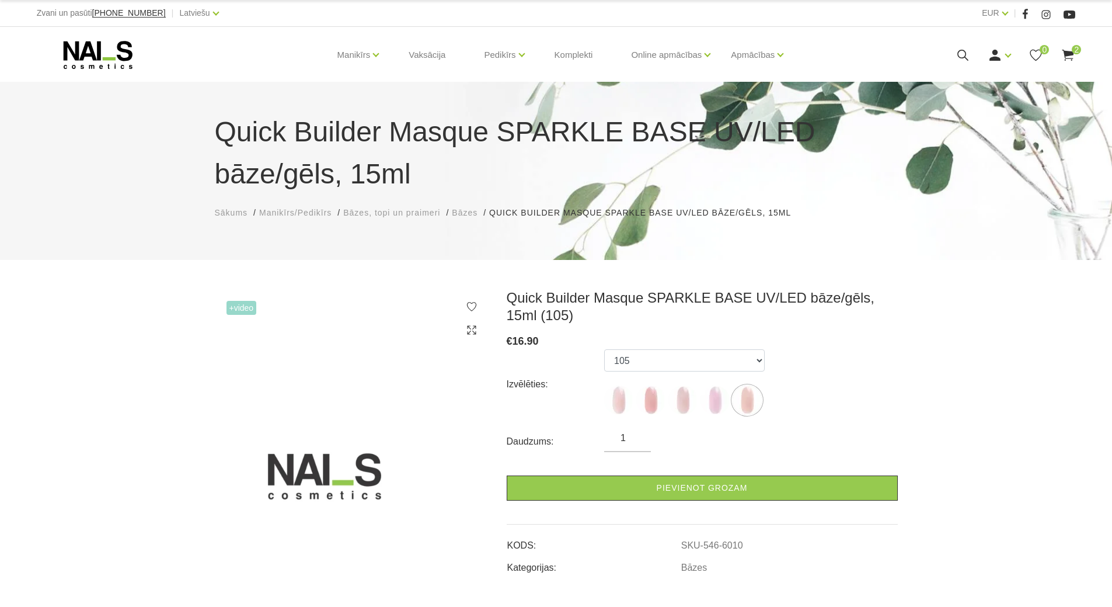
click at [473, 212] on span "Bāzes" at bounding box center [465, 212] width 26 height 9
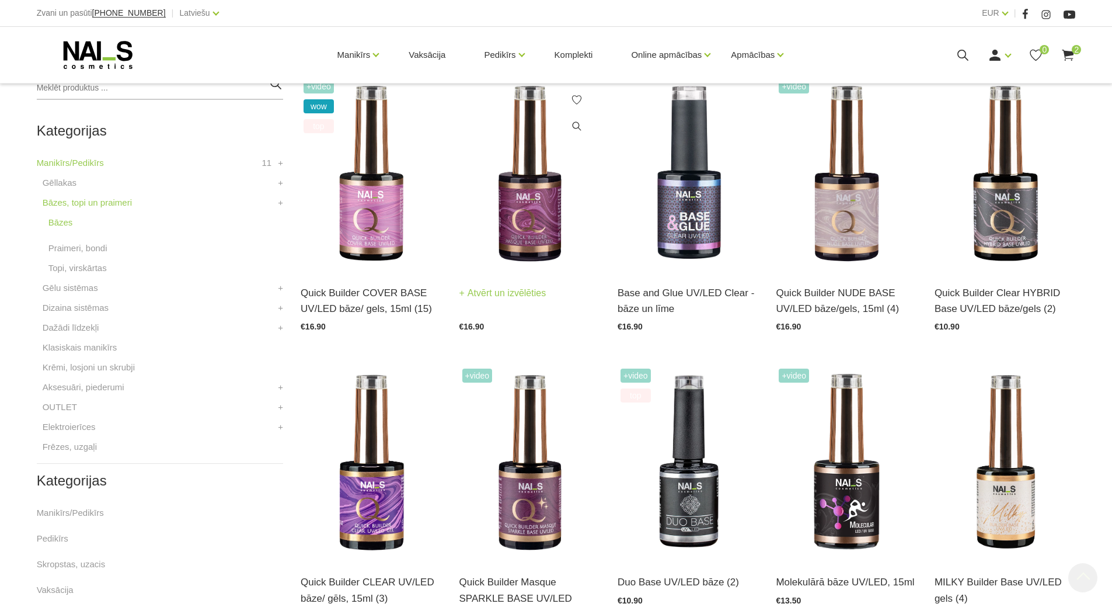
scroll to position [292, 0]
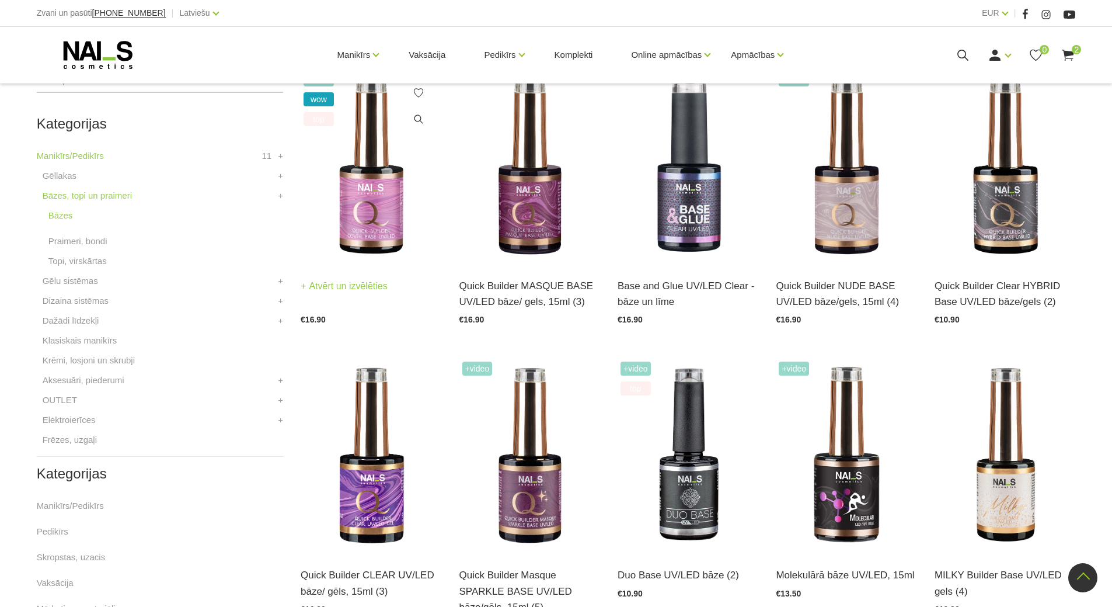
click at [373, 223] on img at bounding box center [371, 166] width 141 height 194
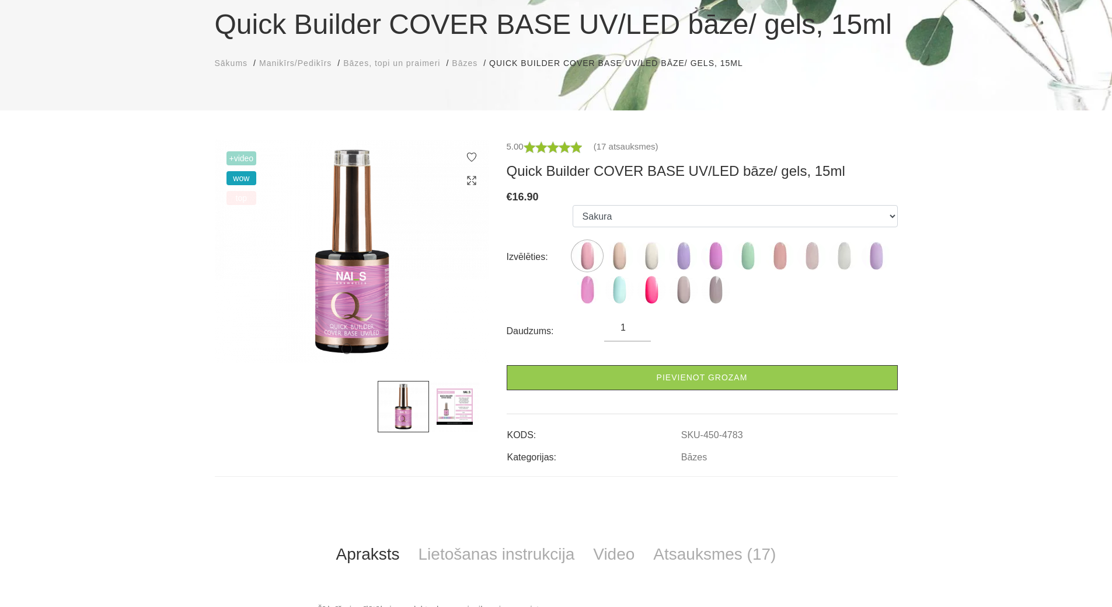
scroll to position [175, 0]
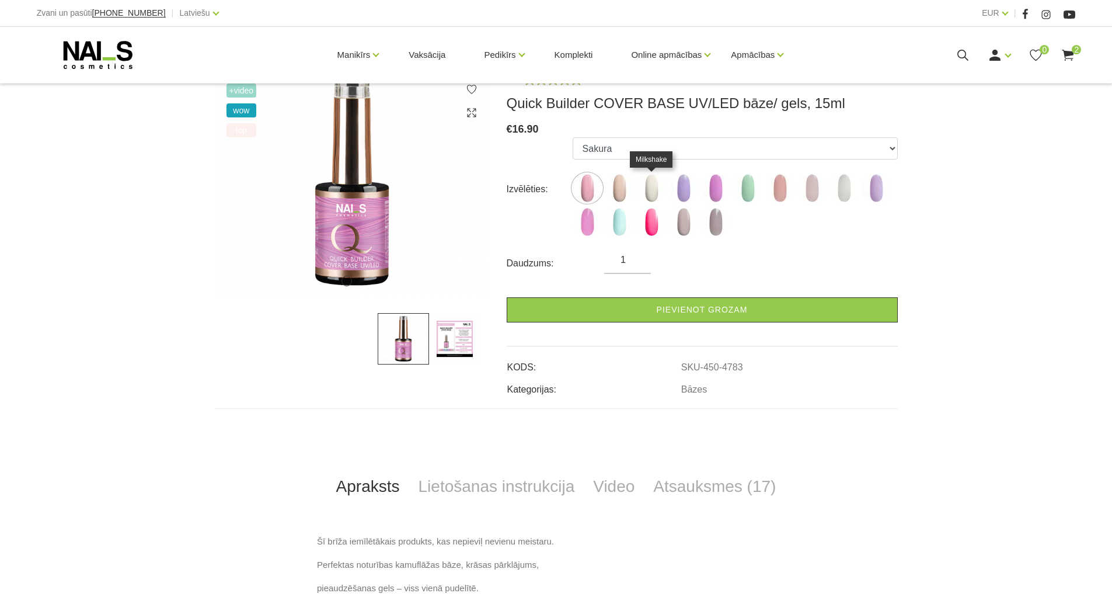
click at [650, 182] on img at bounding box center [651, 187] width 29 height 29
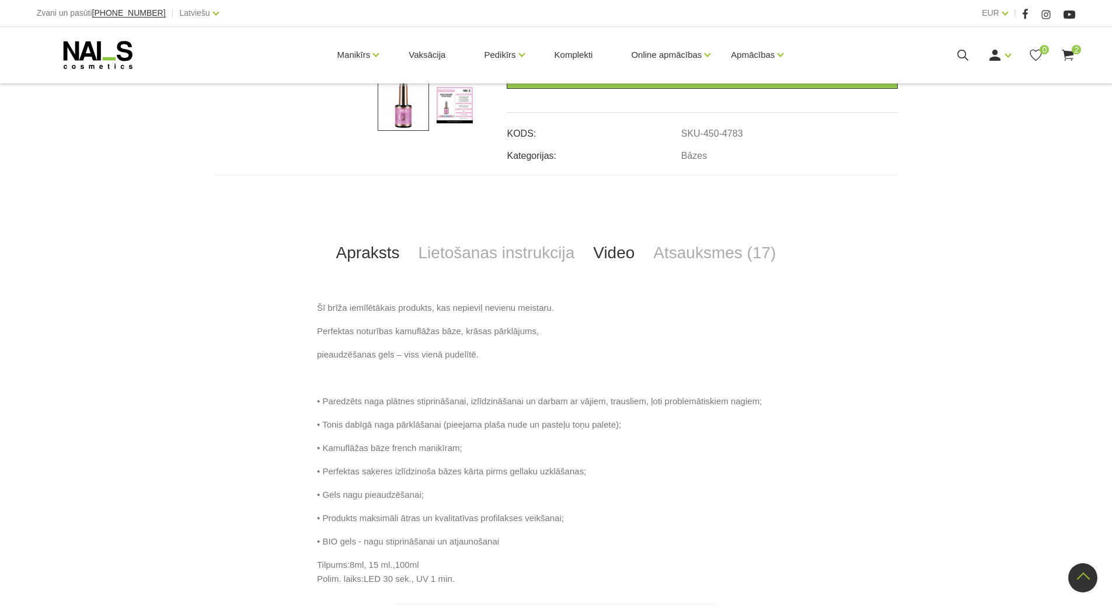
click at [615, 254] on link "Video" at bounding box center [614, 253] width 60 height 39
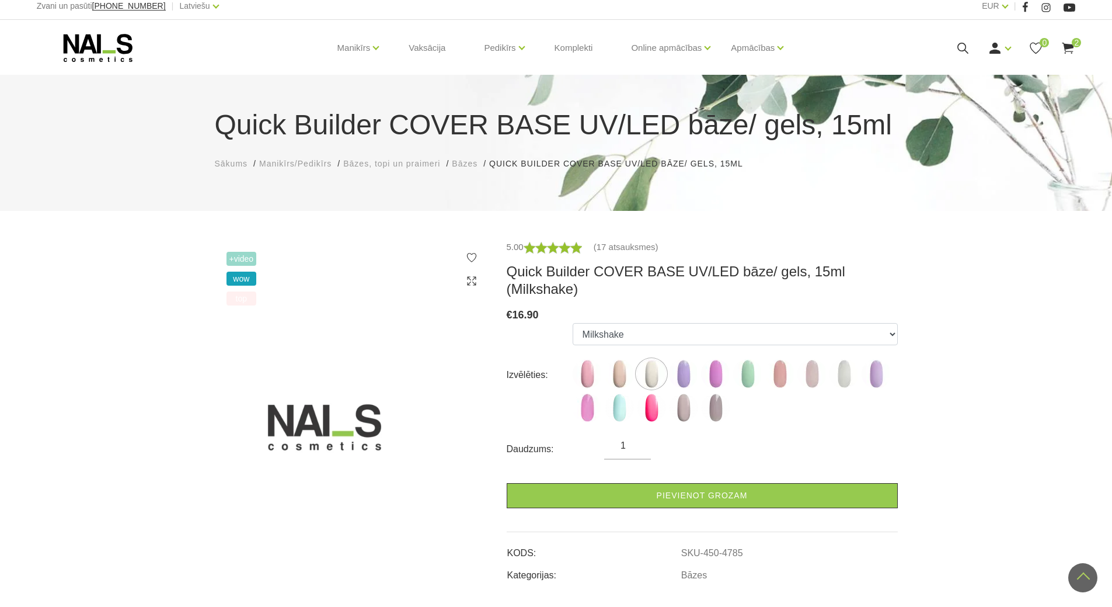
scroll to position [0, 0]
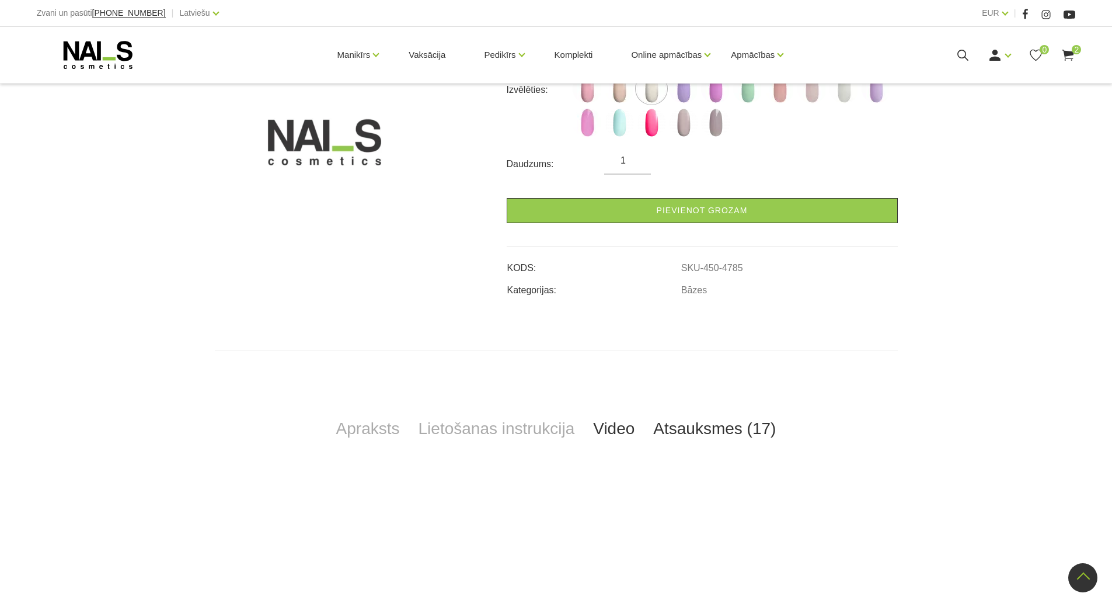
click at [695, 424] on link "Atsauksmes (17)" at bounding box center [714, 428] width 141 height 39
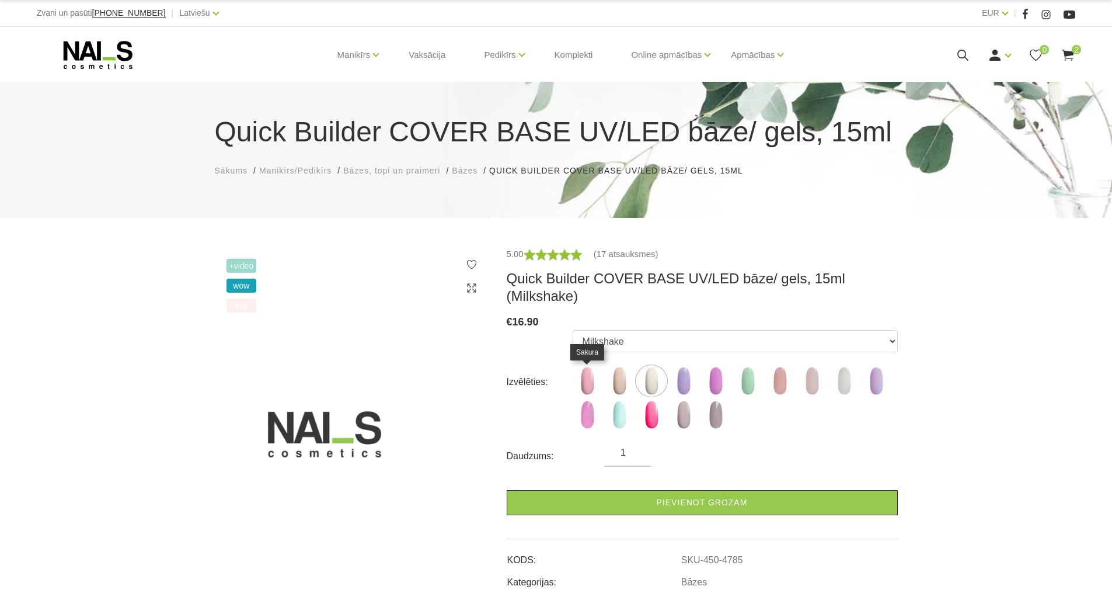
click at [583, 375] on img at bounding box center [587, 380] width 29 height 29
select select "4783"
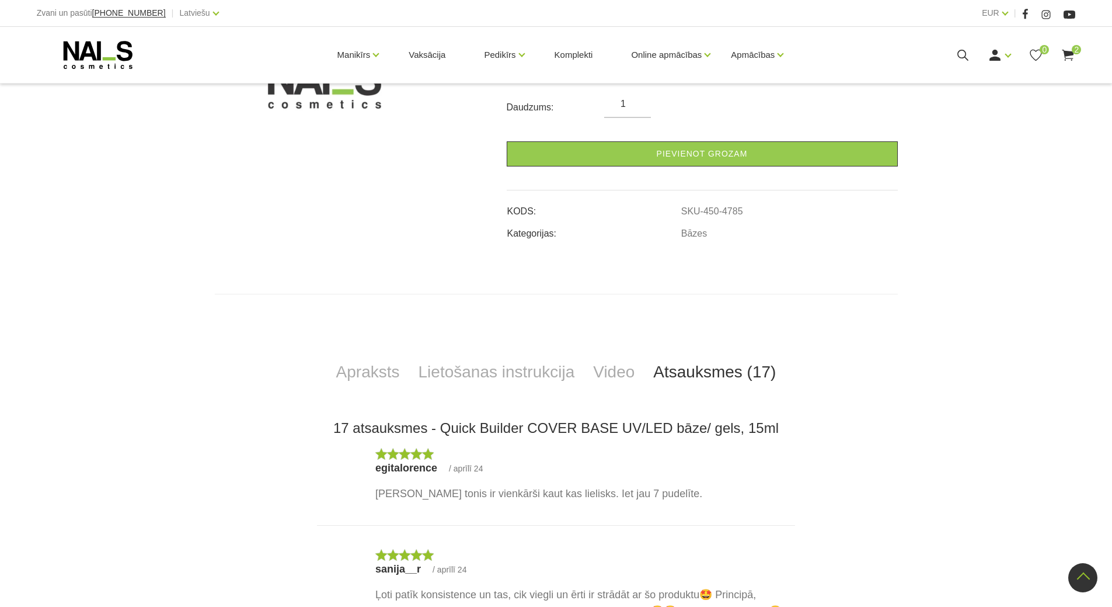
scroll to position [234, 0]
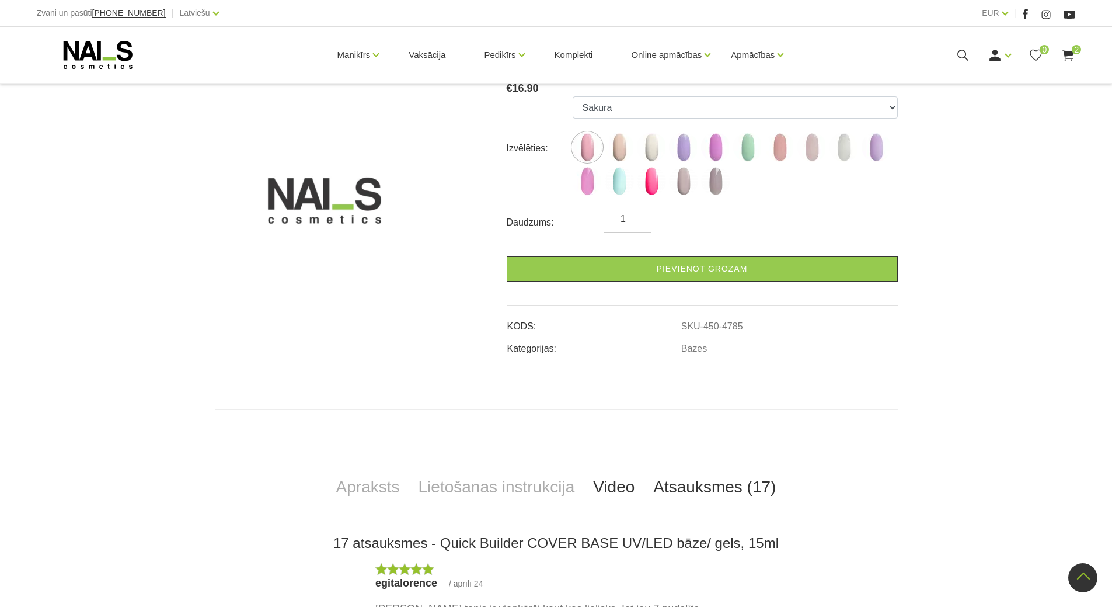
click at [610, 497] on link "Video" at bounding box center [614, 487] width 60 height 39
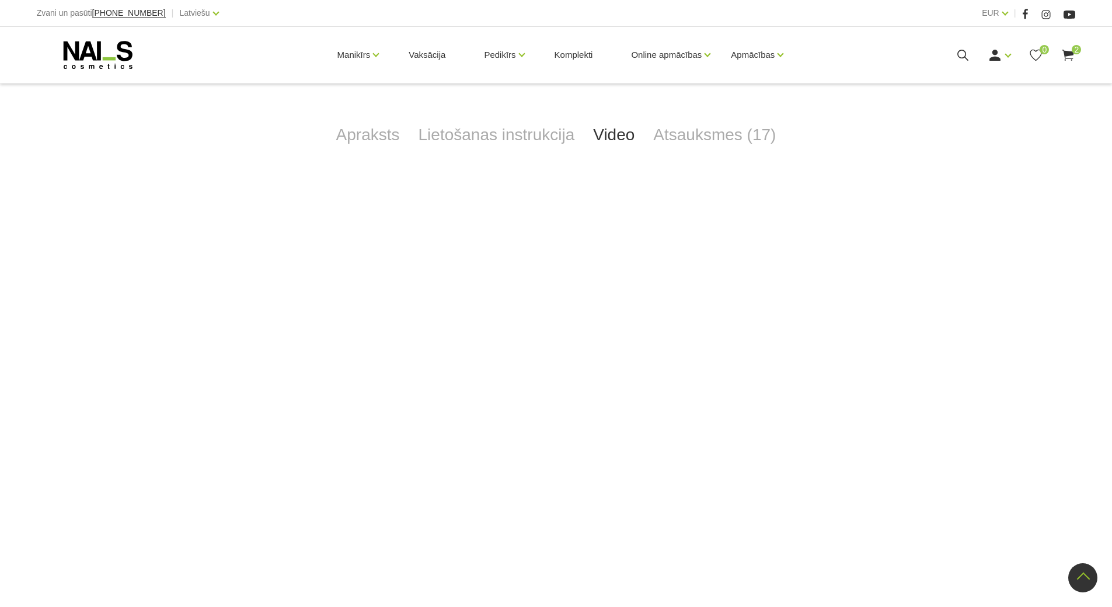
scroll to position [642, 0]
